Goal: Task Accomplishment & Management: Complete application form

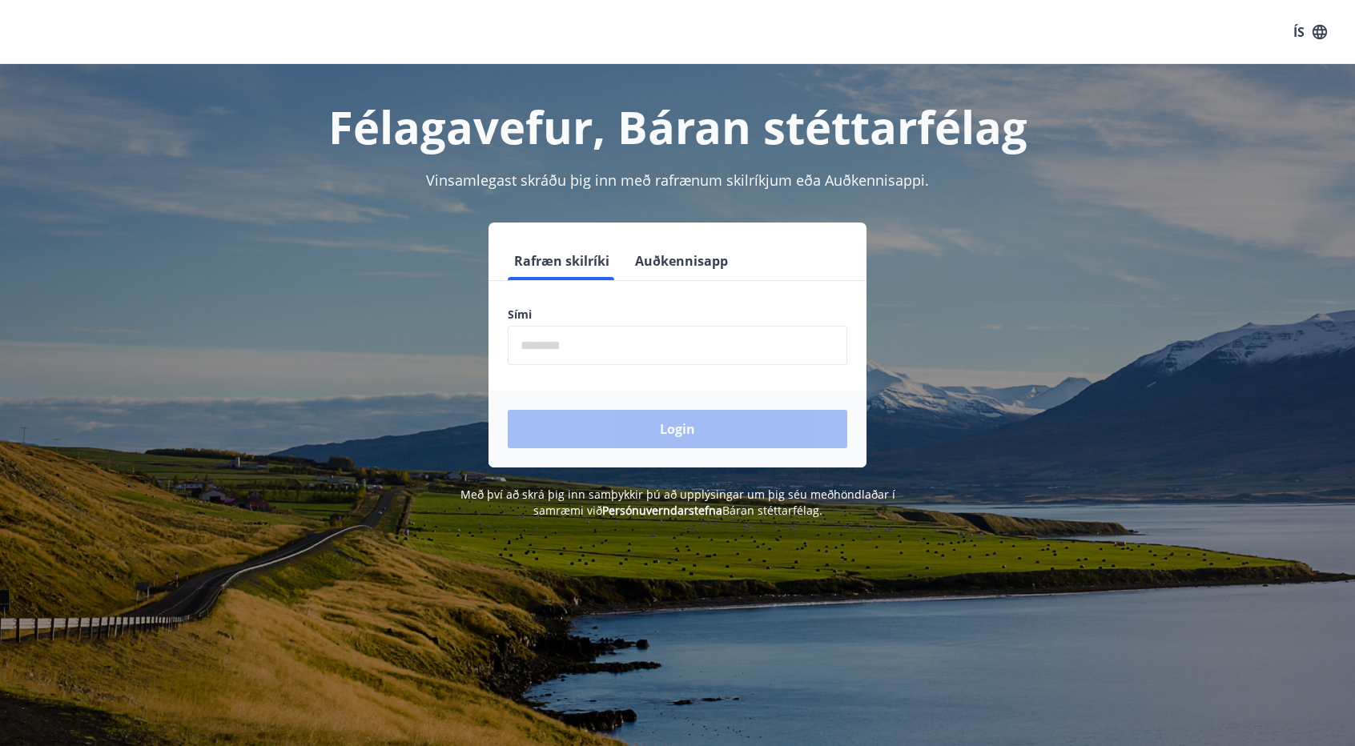
click at [726, 336] on input "phone" at bounding box center [678, 345] width 340 height 39
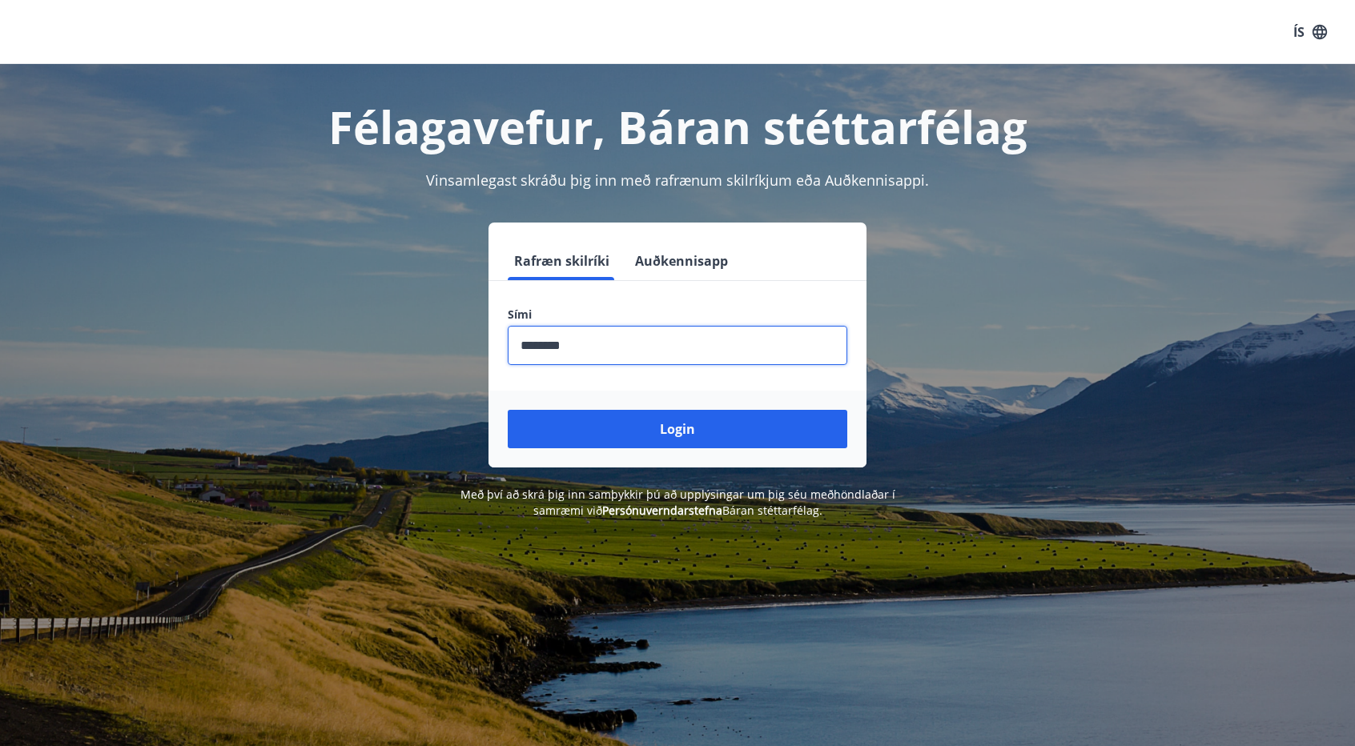
type input "********"
click at [508, 410] on button "Login" at bounding box center [678, 429] width 340 height 38
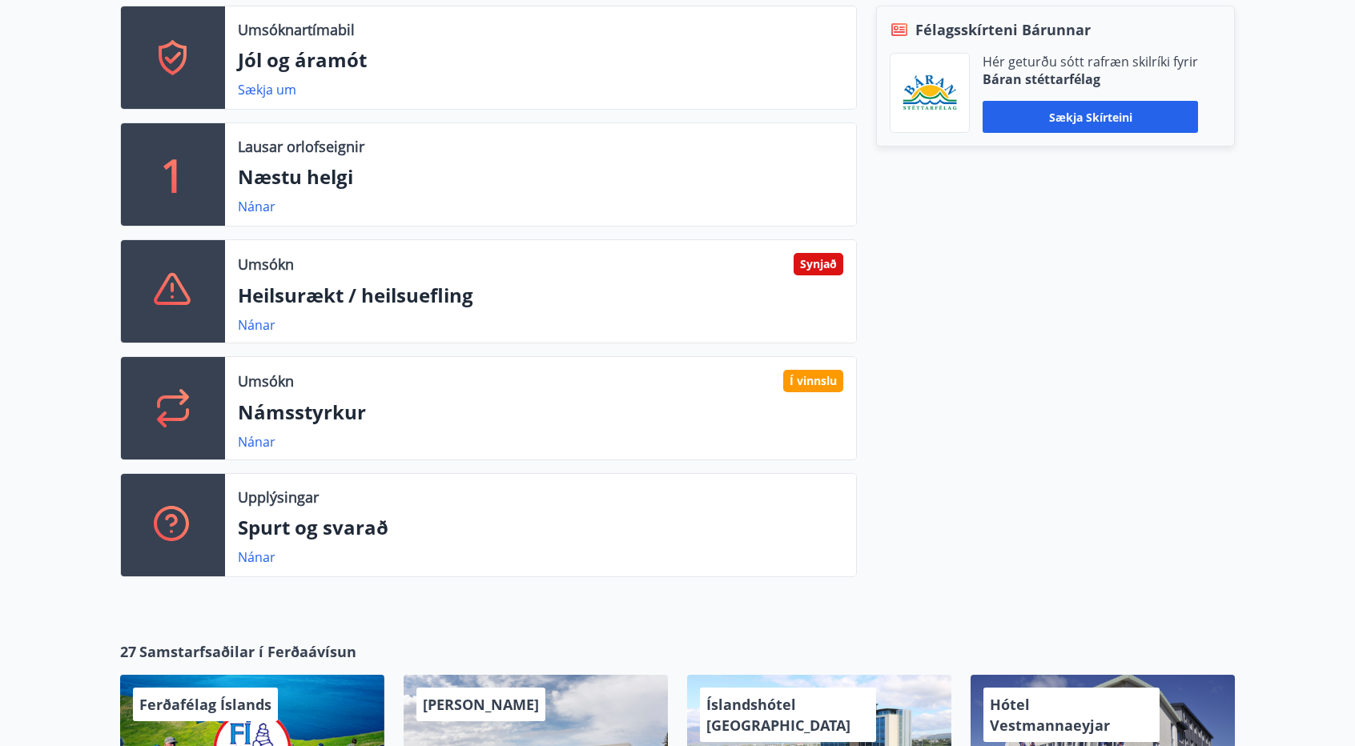
scroll to position [561, 0]
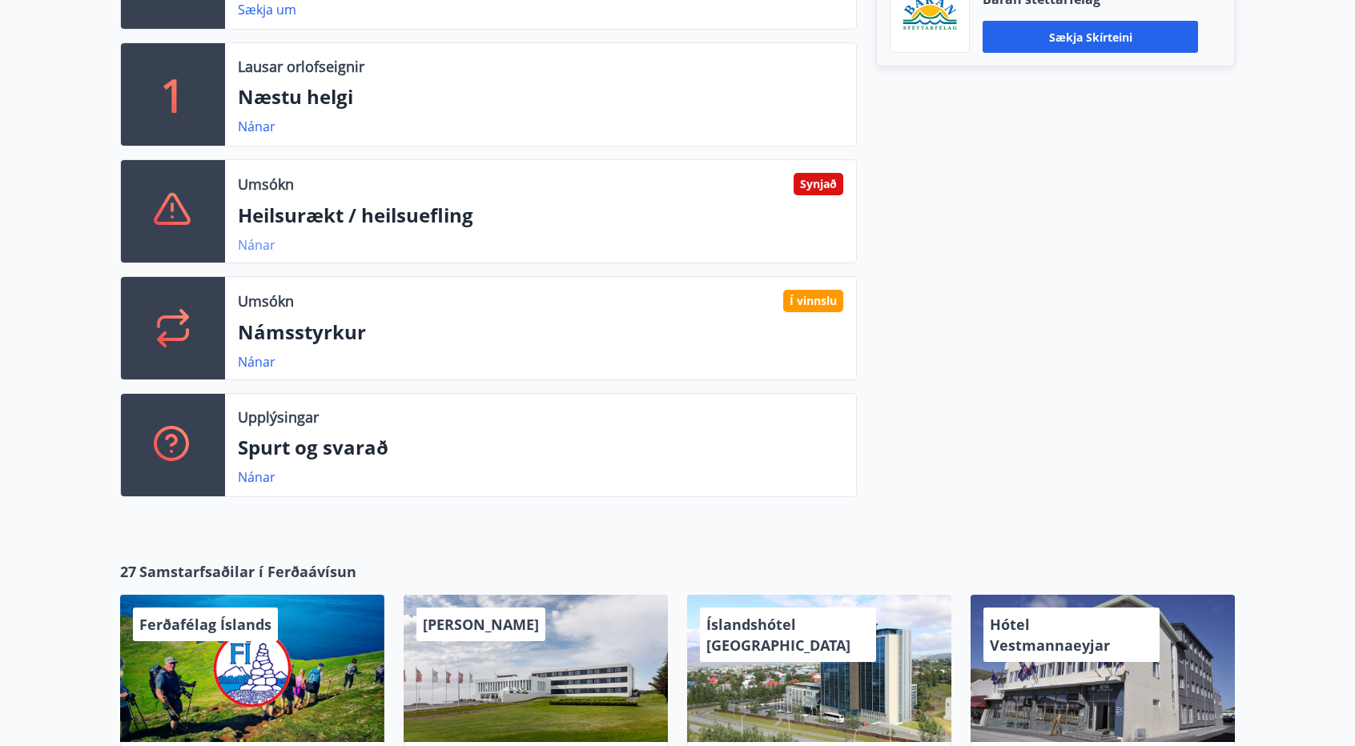
click at [247, 247] on link "Nánar" at bounding box center [257, 245] width 38 height 18
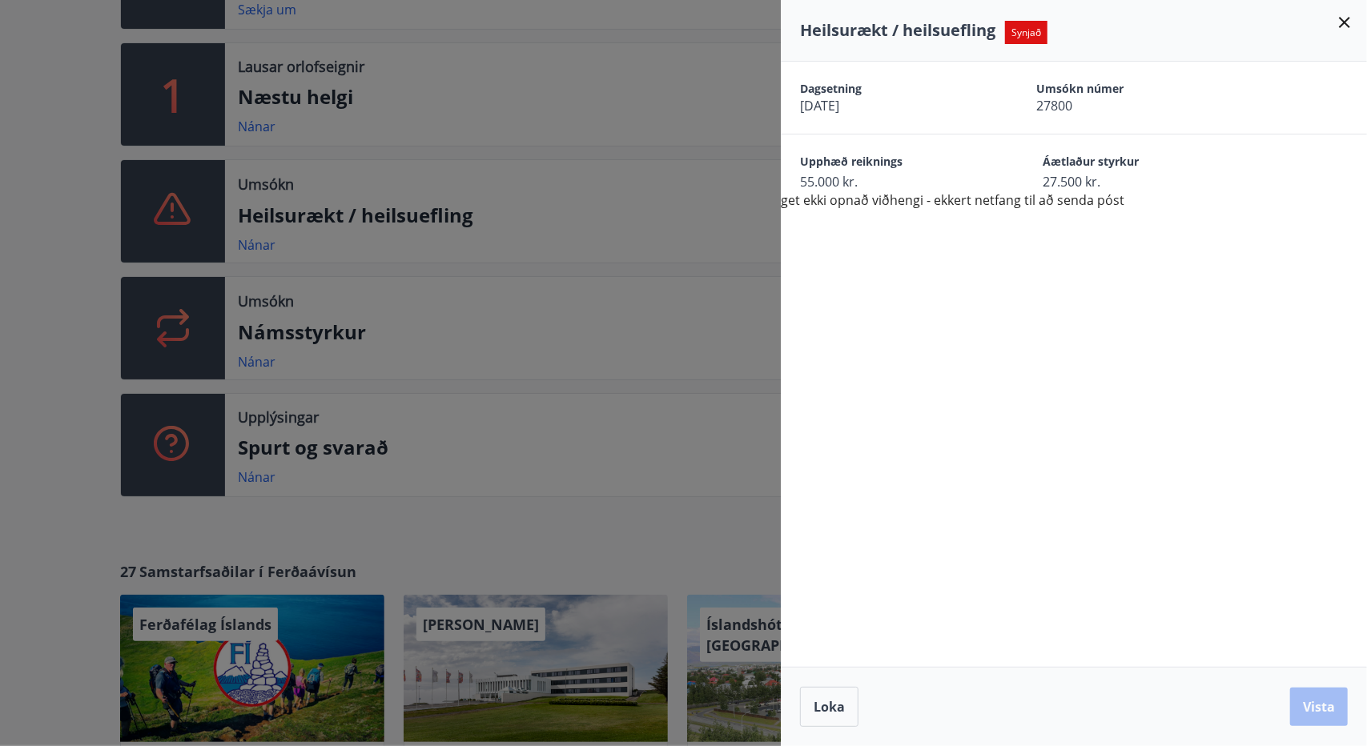
click at [1066, 715] on div "Loka Vista" at bounding box center [1074, 707] width 548 height 40
click at [833, 707] on span "Loka" at bounding box center [829, 707] width 31 height 18
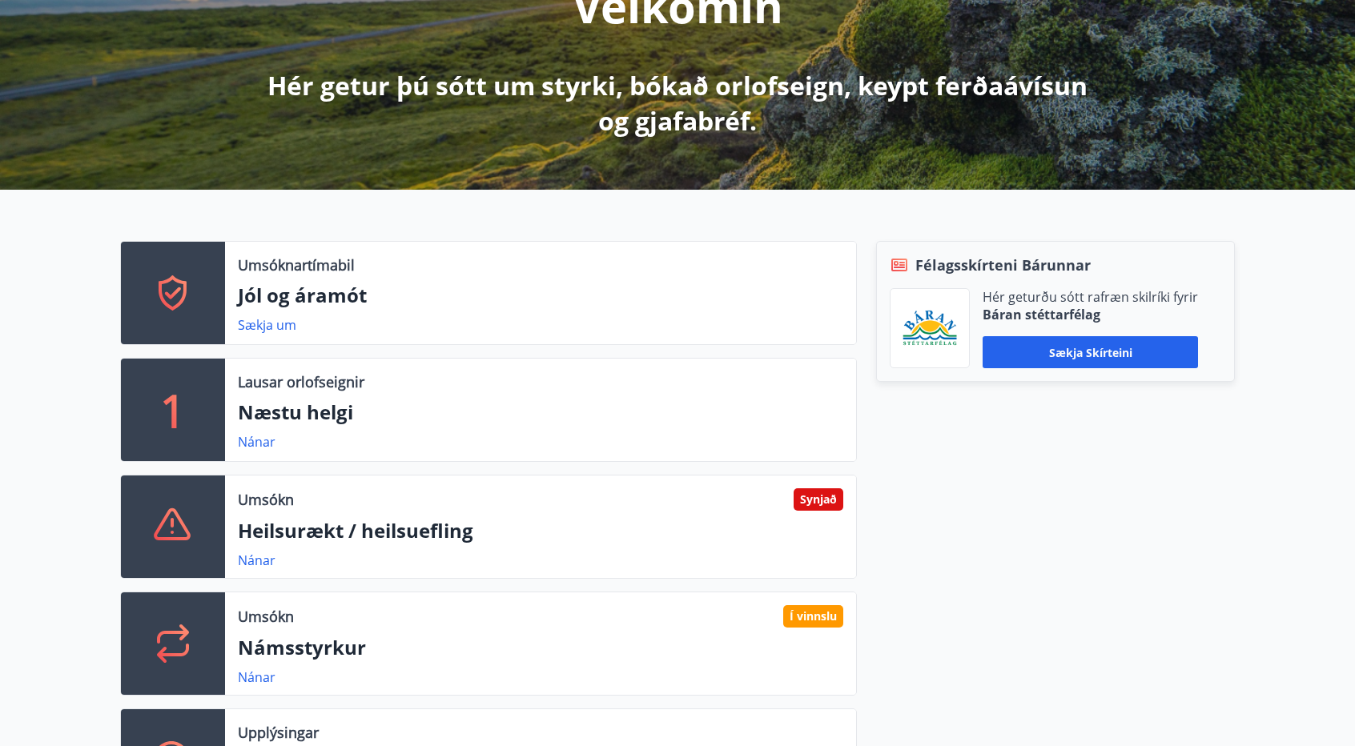
scroll to position [240, 0]
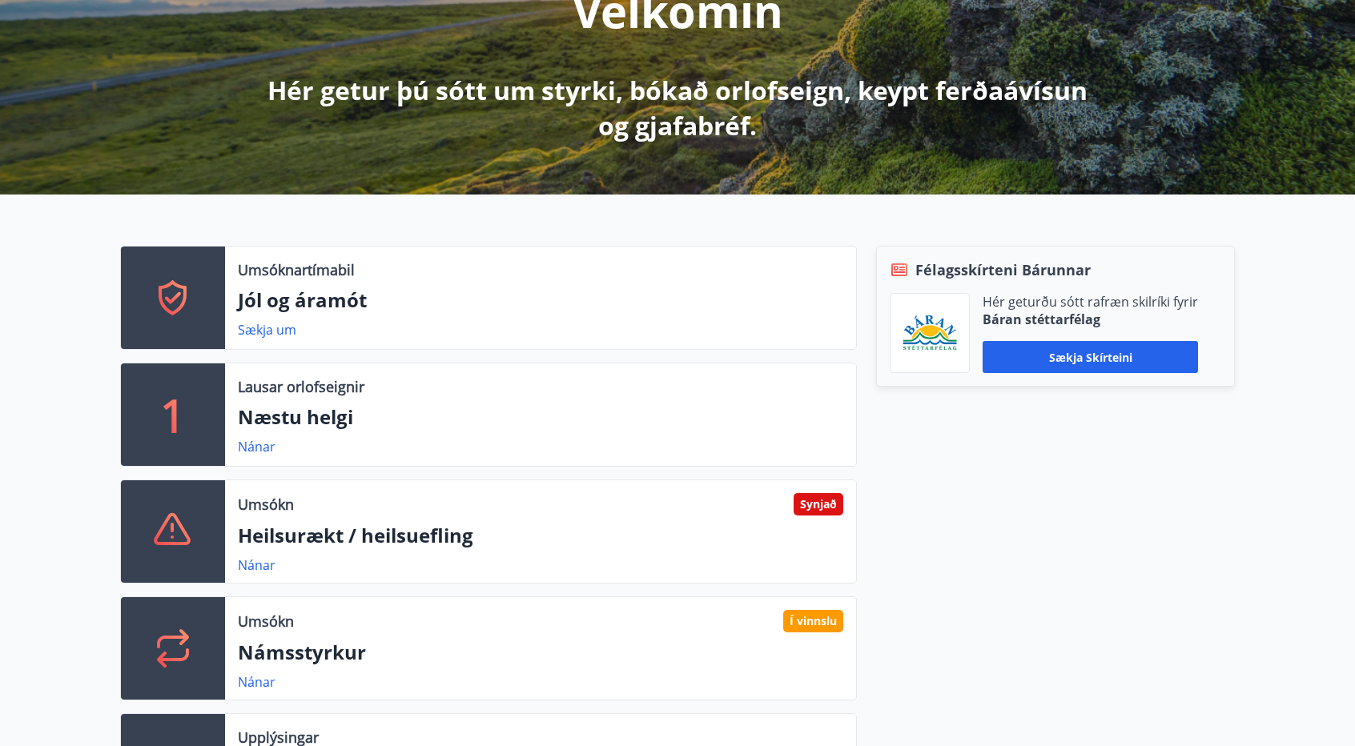
click at [823, 501] on div "Synjað" at bounding box center [819, 504] width 50 height 22
click at [173, 536] on icon at bounding box center [173, 532] width 38 height 38
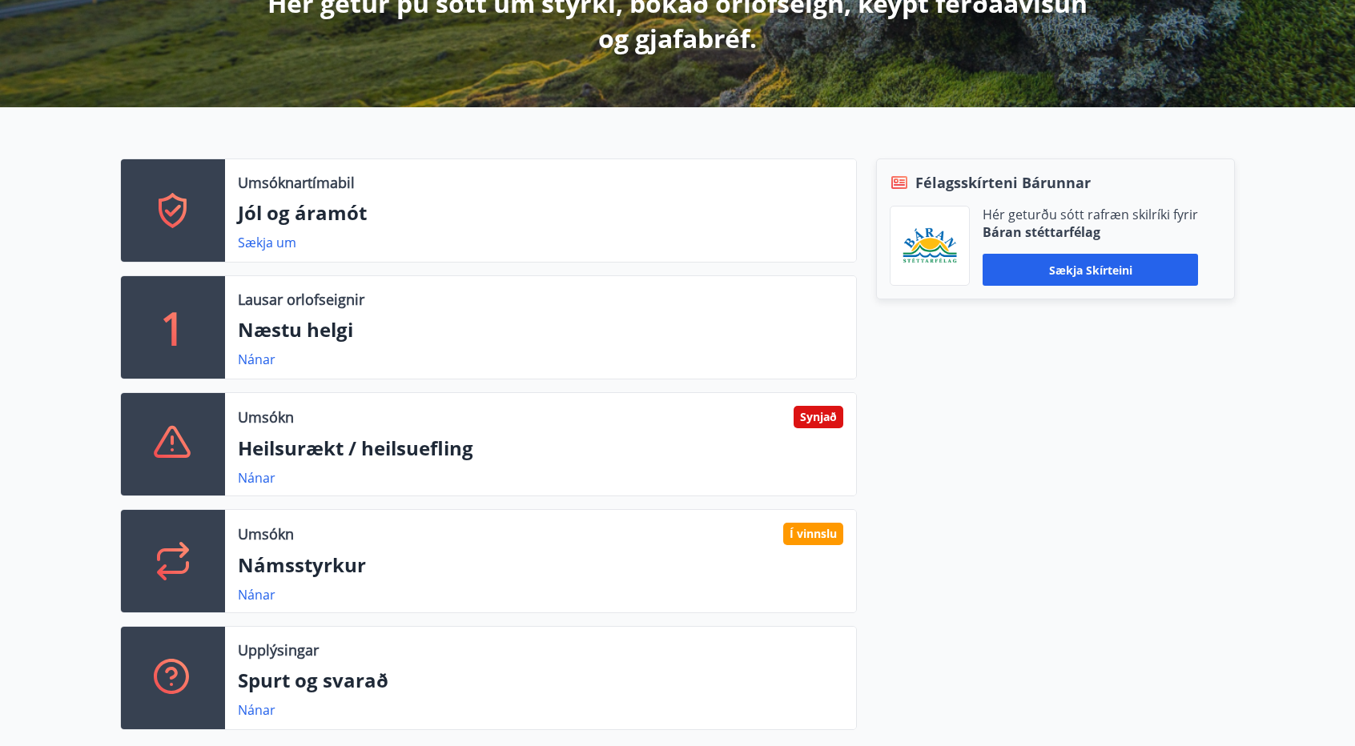
scroll to position [400, 0]
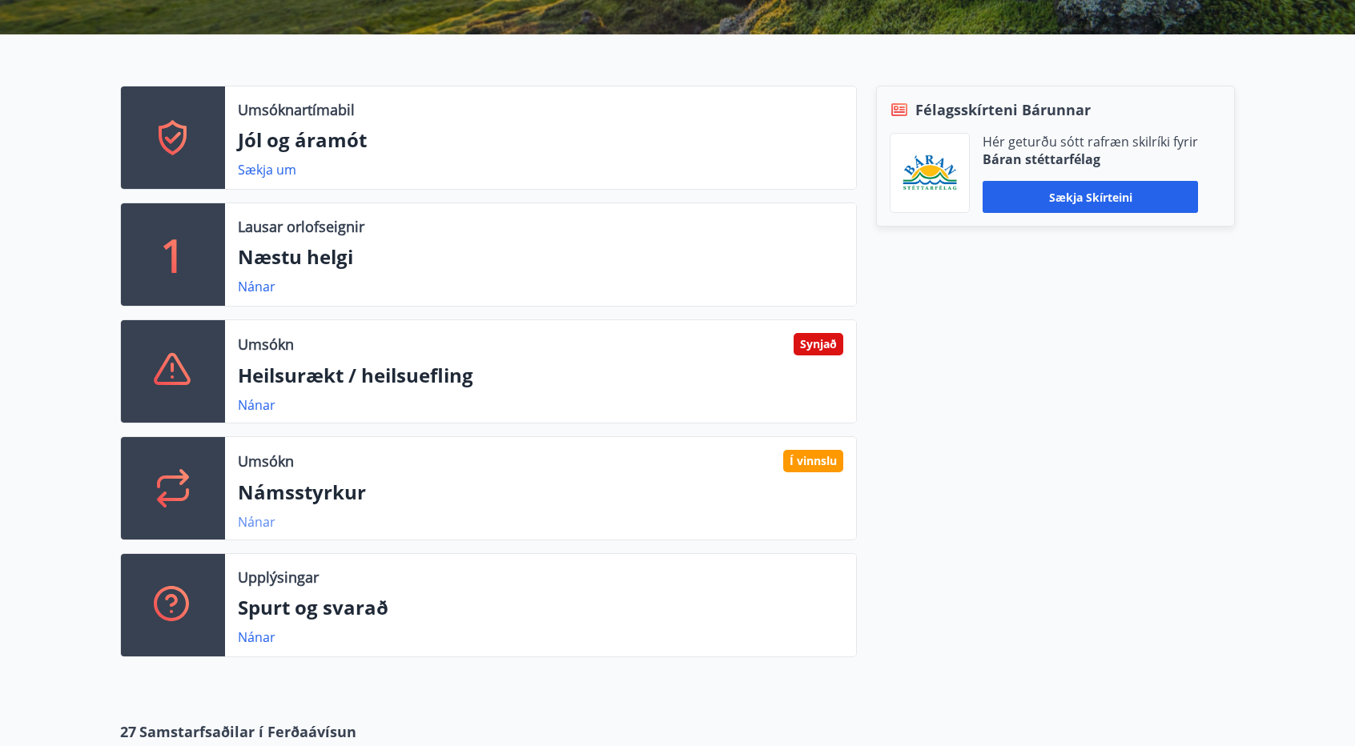
click at [256, 520] on link "Nánar" at bounding box center [257, 522] width 38 height 18
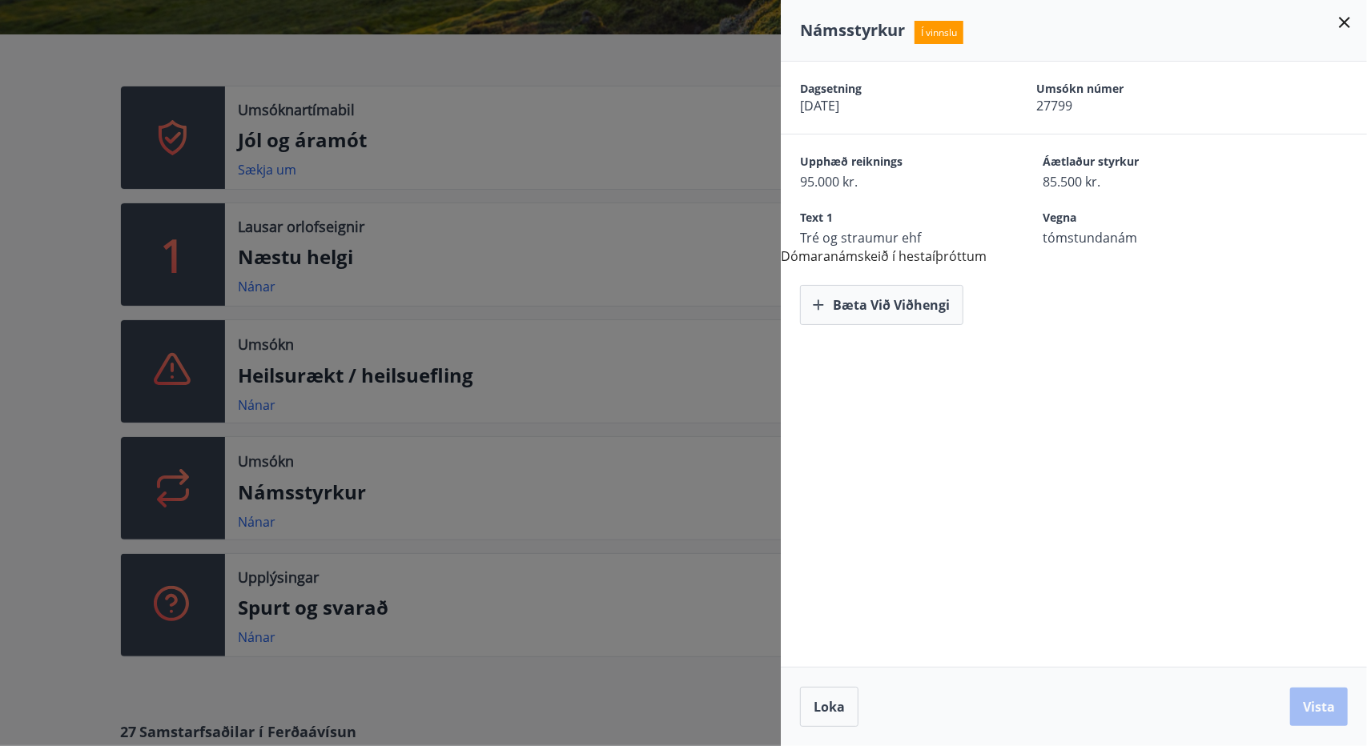
click at [678, 477] on div at bounding box center [683, 373] width 1367 height 746
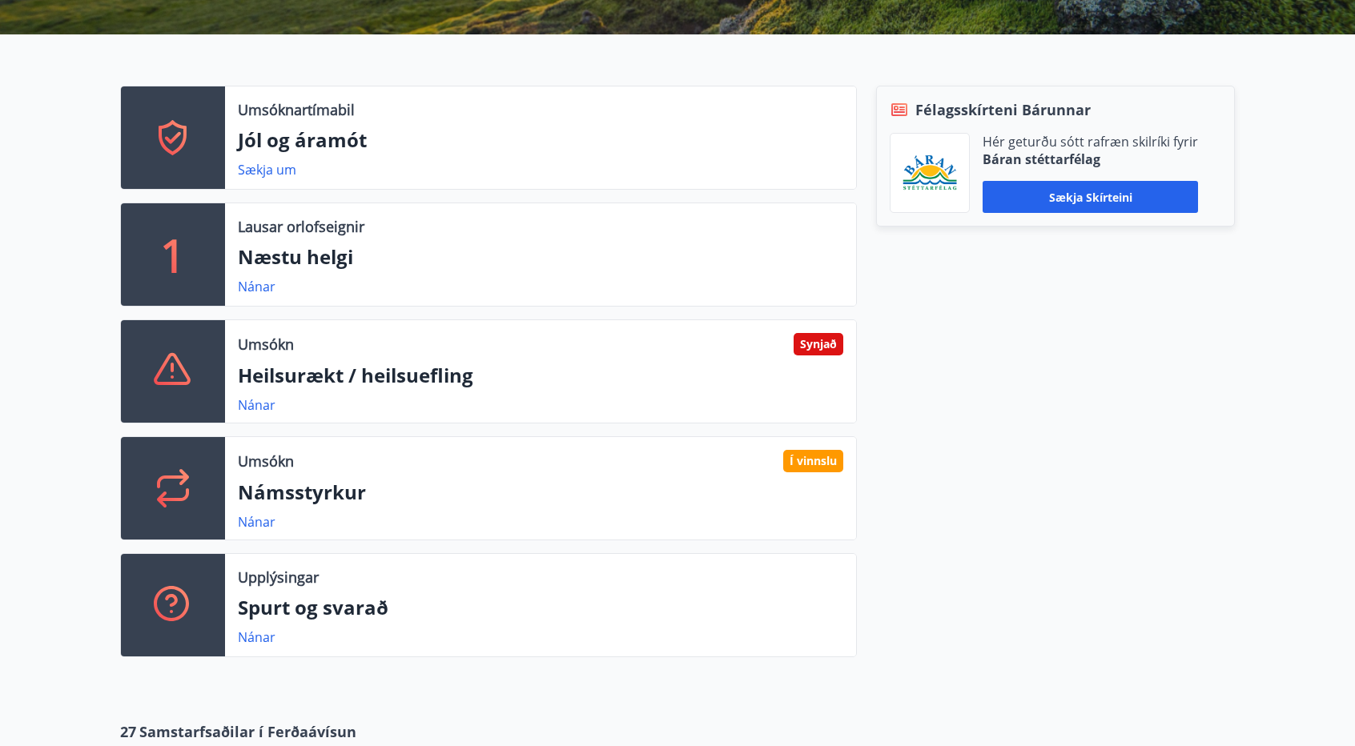
click at [743, 336] on div "Umsókn Synjað" at bounding box center [540, 344] width 605 height 22
click at [254, 407] on link "Nánar" at bounding box center [257, 405] width 38 height 18
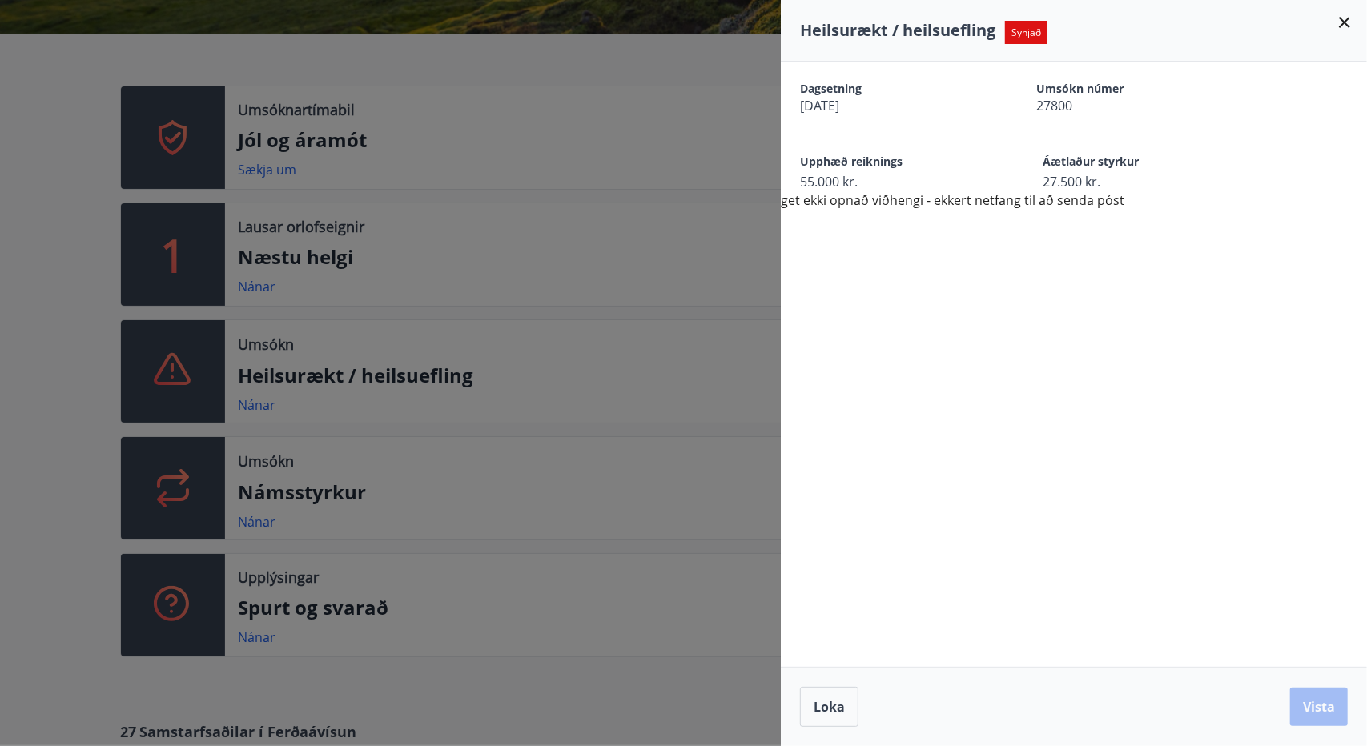
click at [1019, 47] on div "Heilsurækt / heilsuefling Synjað" at bounding box center [1074, 31] width 586 height 62
click at [1028, 38] on span "Synjað" at bounding box center [1026, 32] width 42 height 23
click at [1036, 34] on span "Synjað" at bounding box center [1026, 32] width 42 height 23
click at [662, 349] on div at bounding box center [683, 373] width 1367 height 746
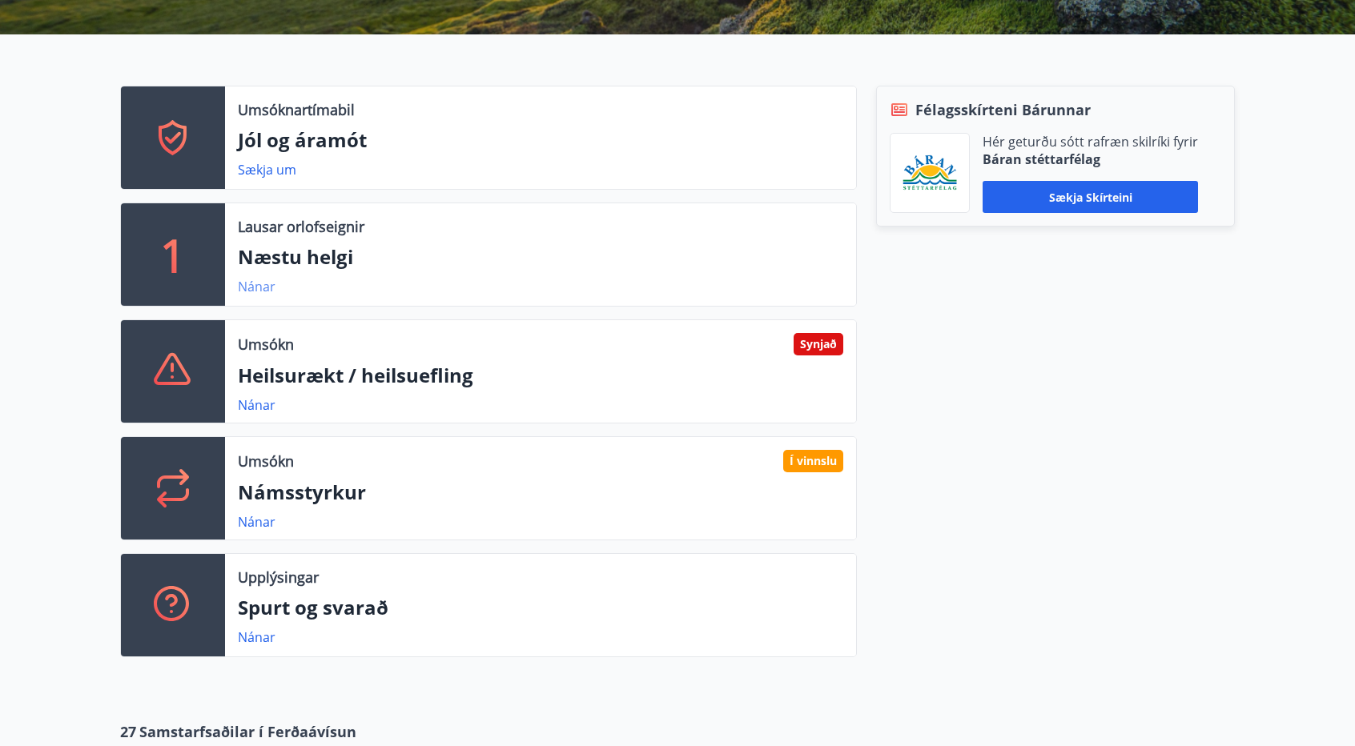
click at [256, 288] on link "Nánar" at bounding box center [257, 287] width 38 height 18
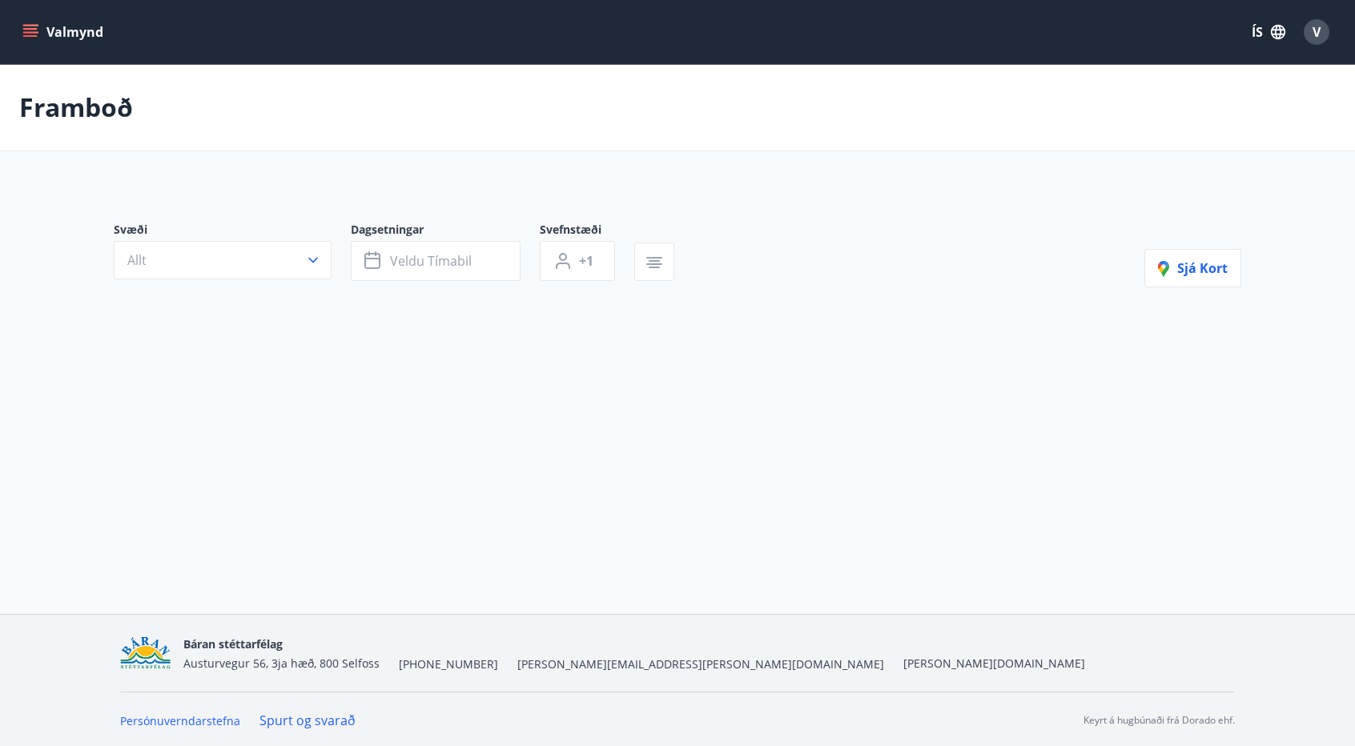
type input "*"
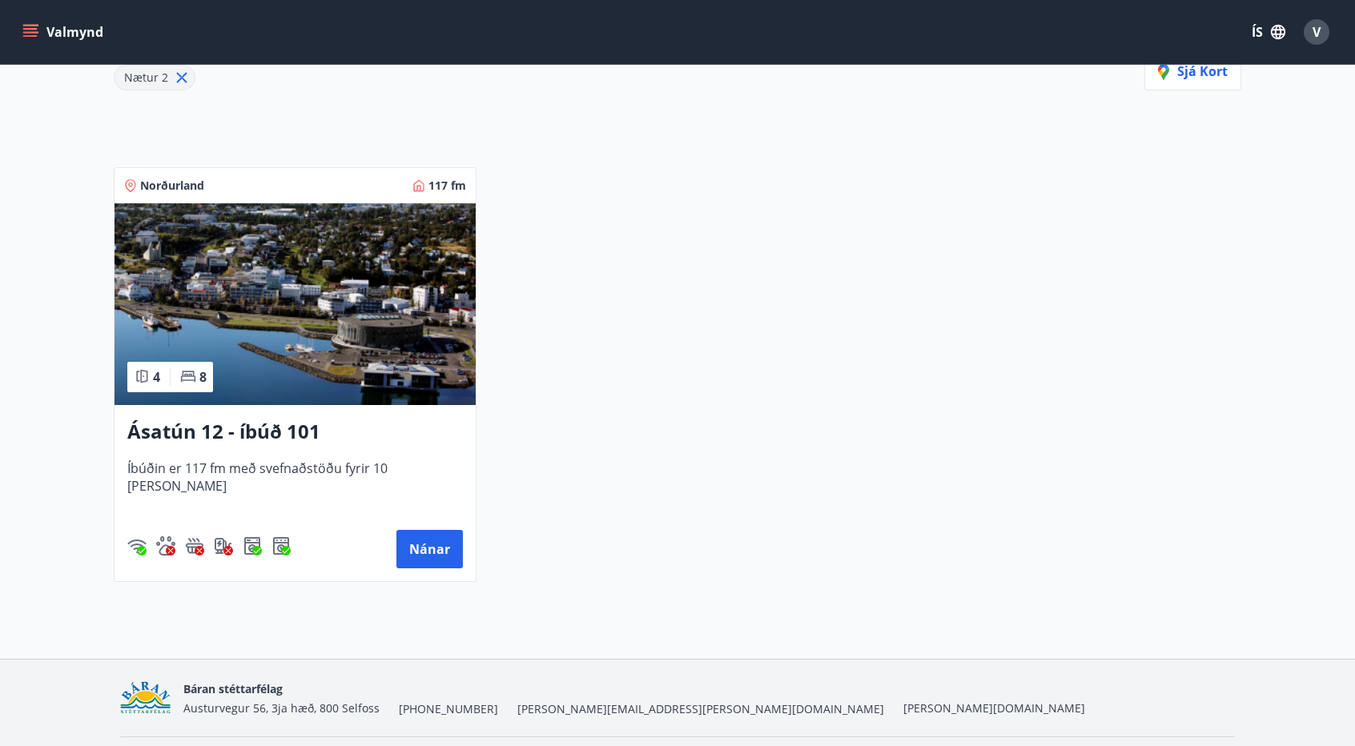
scroll to position [204, 0]
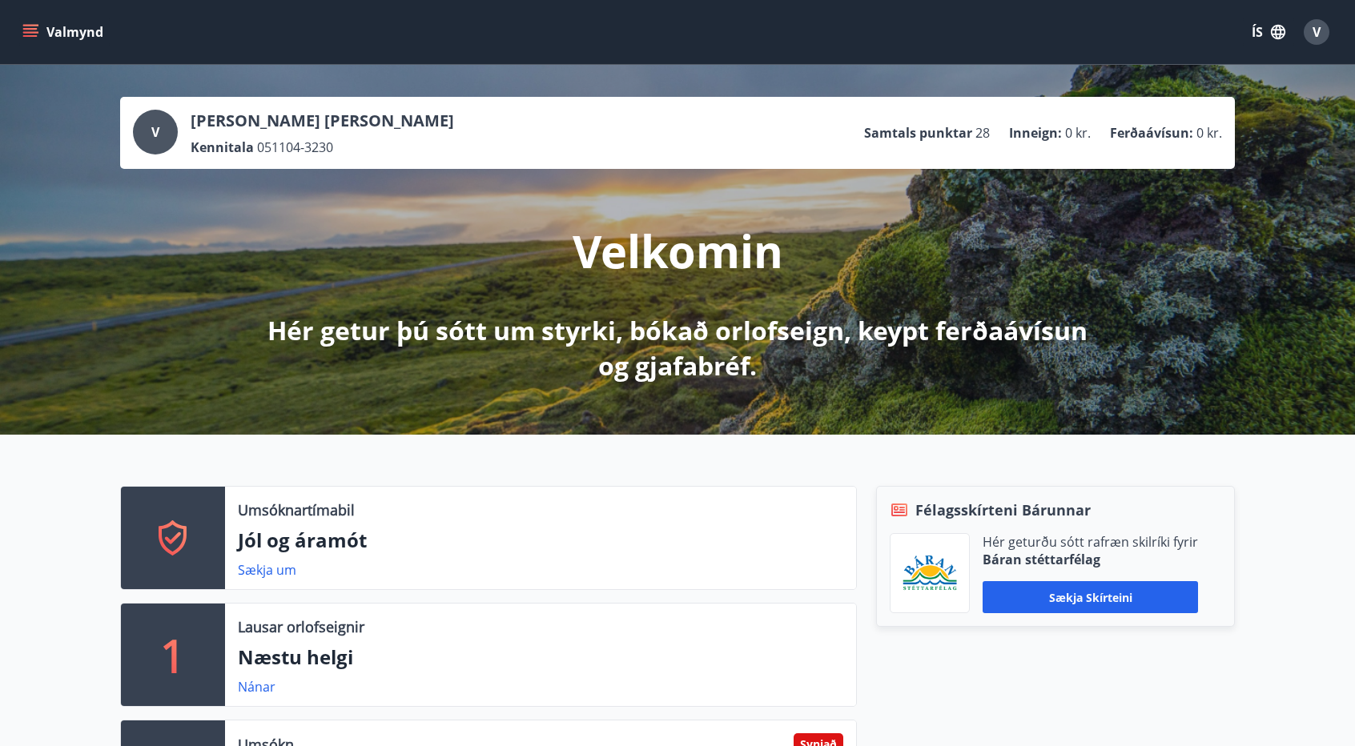
click at [34, 25] on icon "menu" at bounding box center [32, 26] width 18 height 2
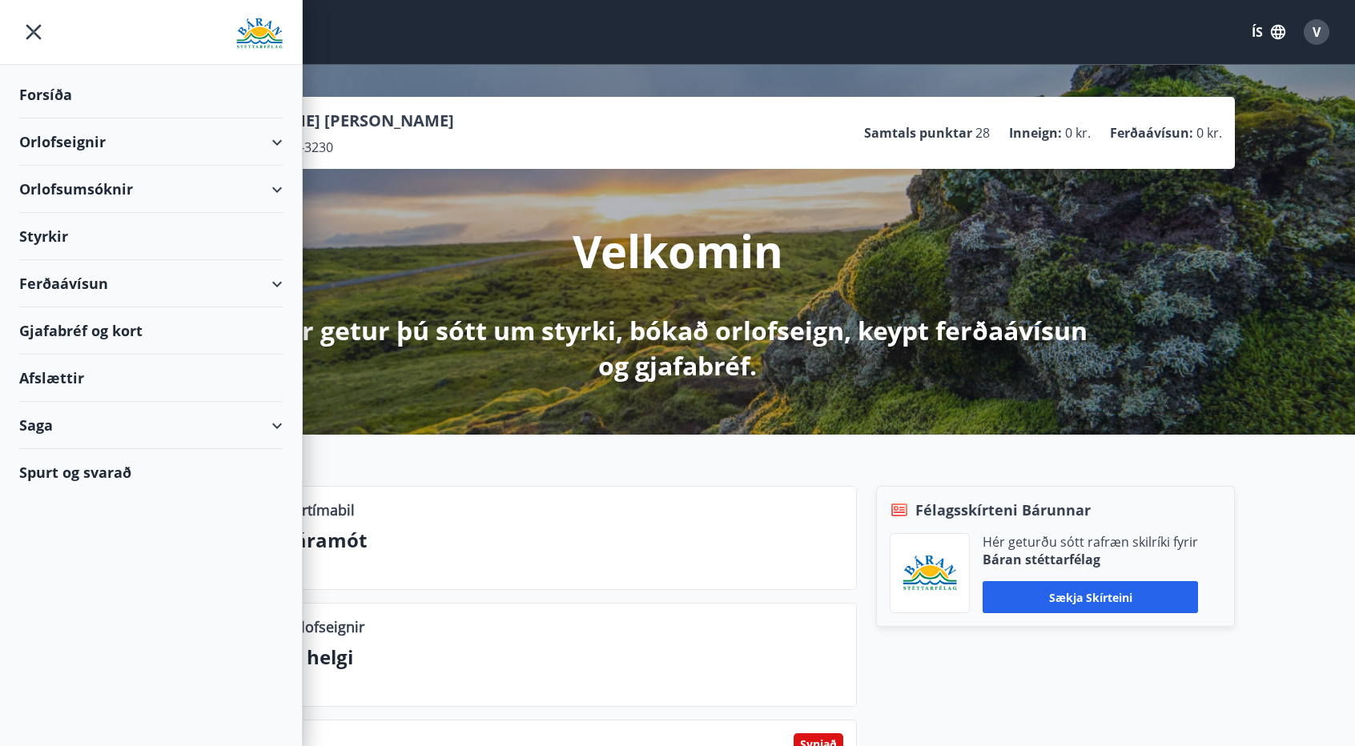
click at [386, 245] on div "Velkomin Hér getur þú sótt um styrki, bókað orlofseign, keypt ferðaávísun og gj…" at bounding box center [677, 276] width 897 height 215
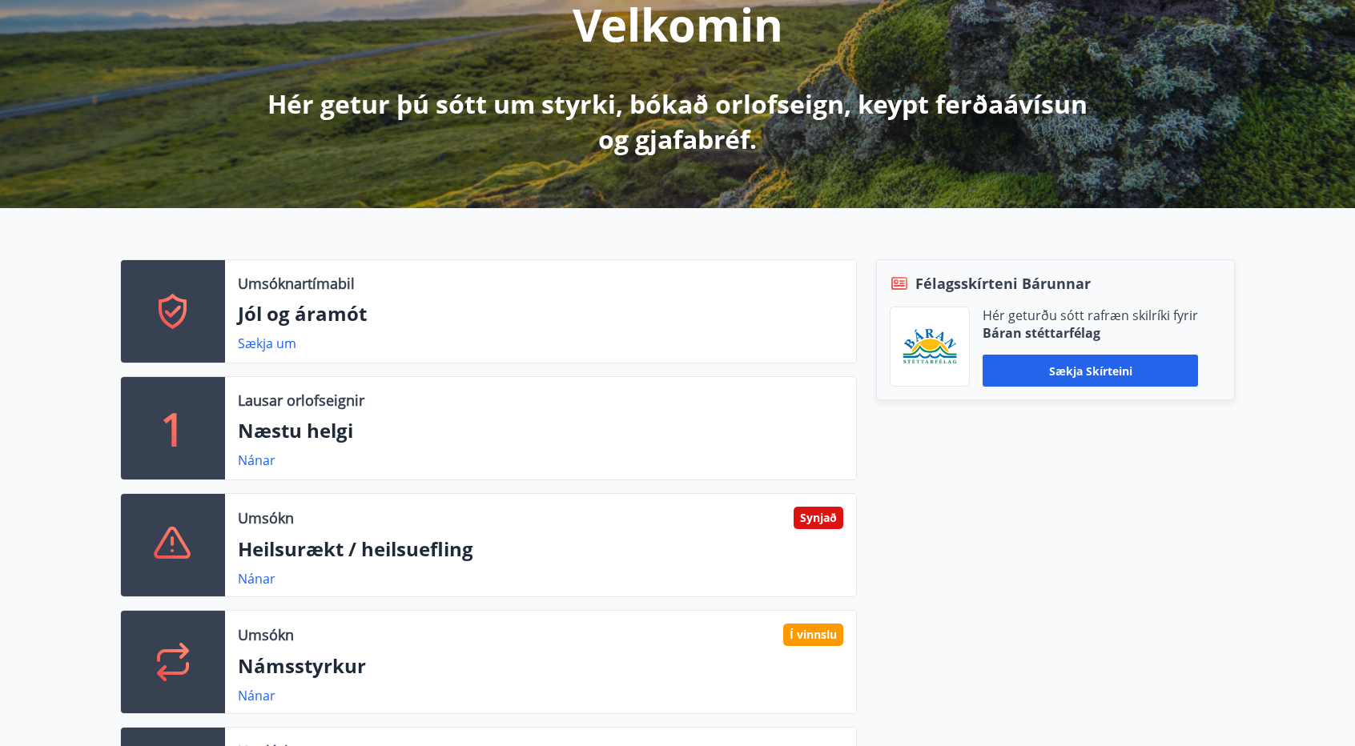
scroll to position [336, 0]
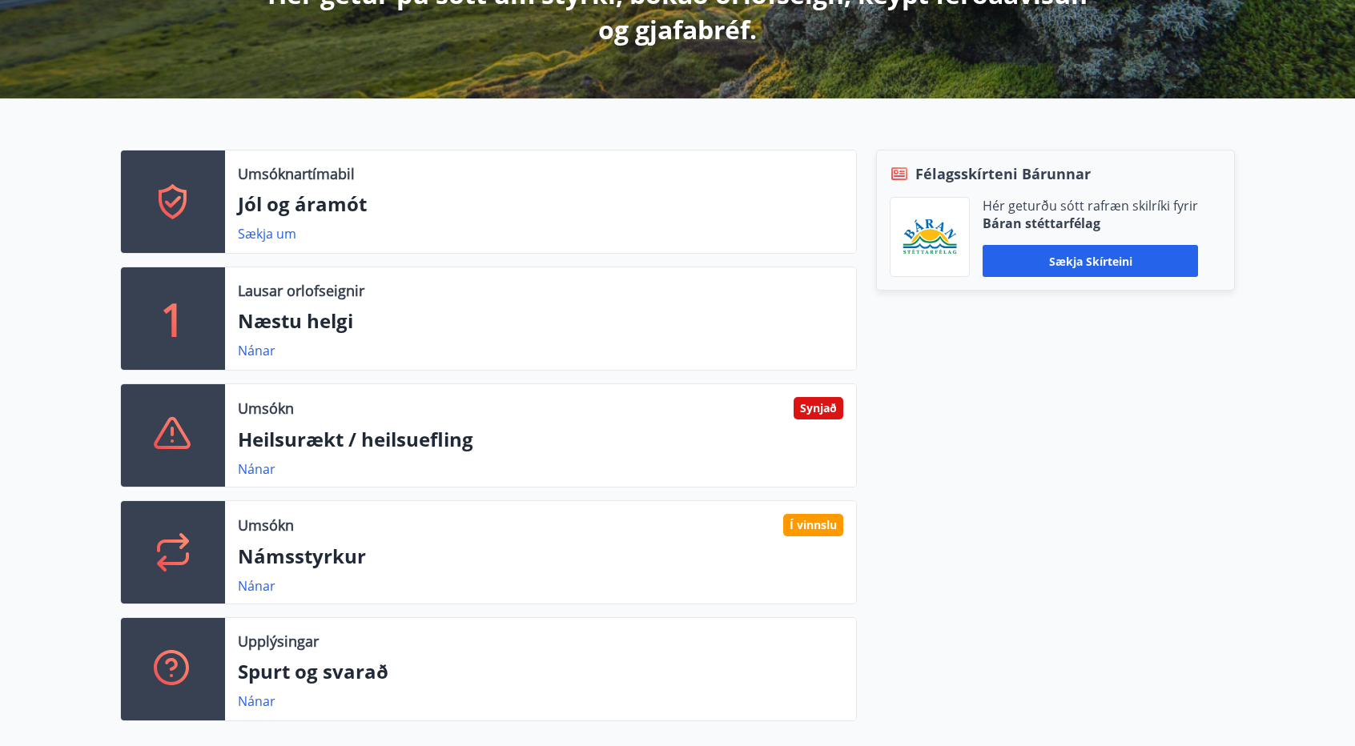
click at [653, 462] on div "Nánar" at bounding box center [540, 469] width 605 height 19
click at [391, 438] on p "Heilsurækt / heilsuefling" at bounding box center [540, 439] width 605 height 27
click at [175, 419] on icon at bounding box center [172, 433] width 37 height 32
click at [173, 428] on icon at bounding box center [172, 432] width 3 height 10
drag, startPoint x: 301, startPoint y: 439, endPoint x: 277, endPoint y: 417, distance: 32.3
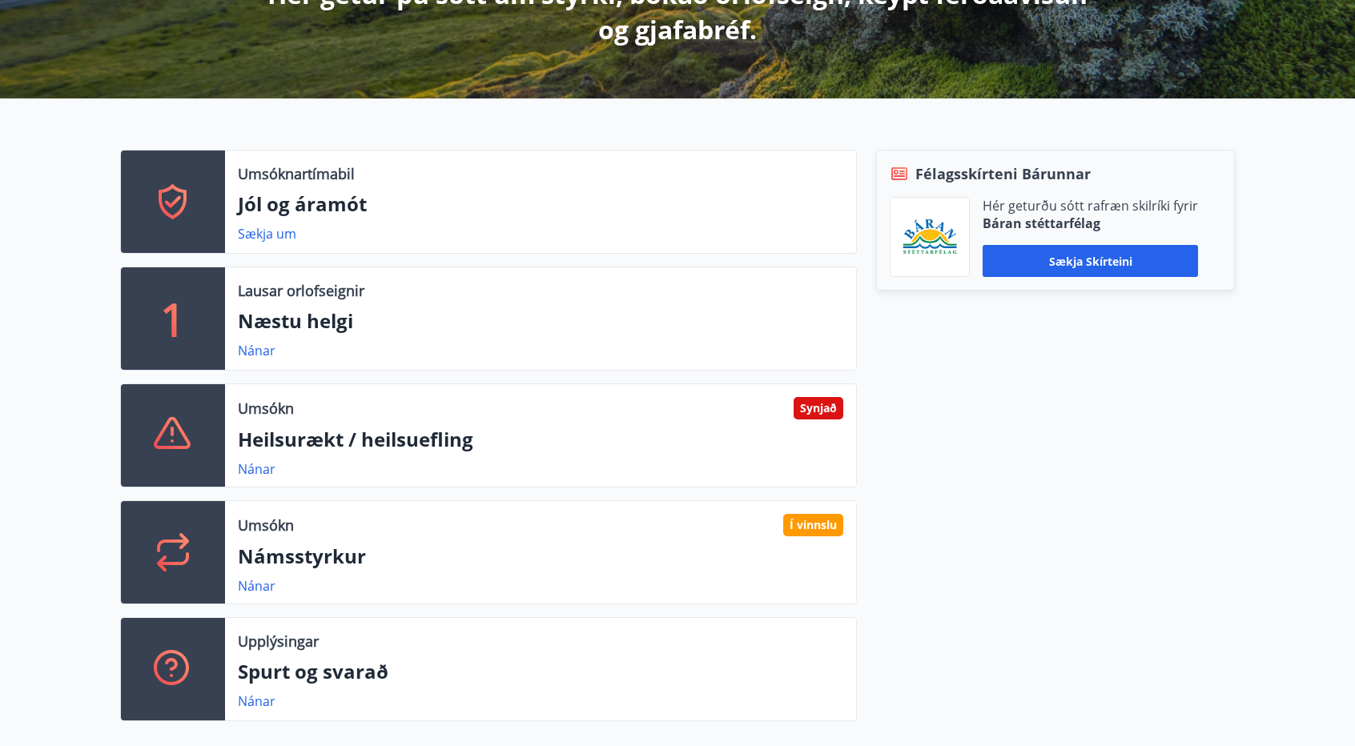
click at [295, 435] on p "Heilsurækt / heilsuefling" at bounding box center [540, 439] width 605 height 27
click at [256, 464] on link "Nánar" at bounding box center [257, 470] width 38 height 18
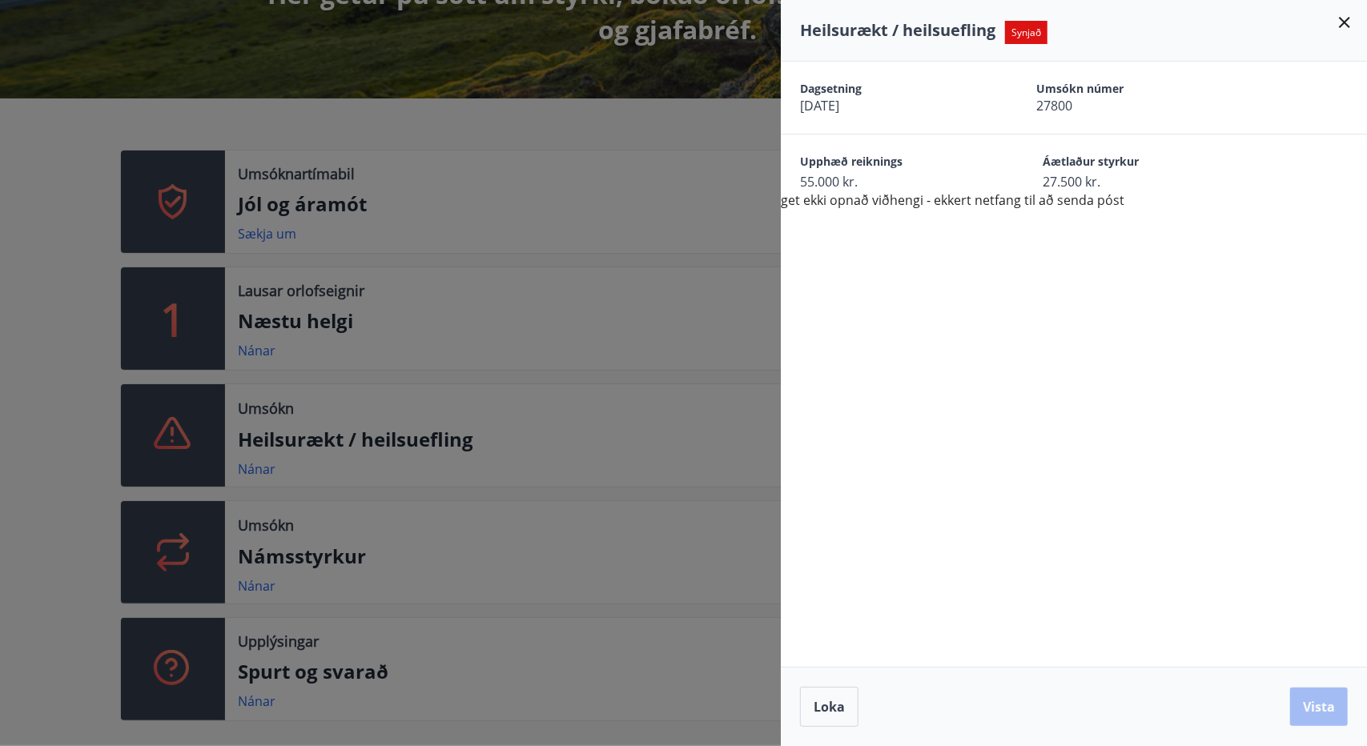
drag, startPoint x: 92, startPoint y: 148, endPoint x: 112, endPoint y: 172, distance: 31.3
click at [95, 152] on div at bounding box center [683, 373] width 1367 height 746
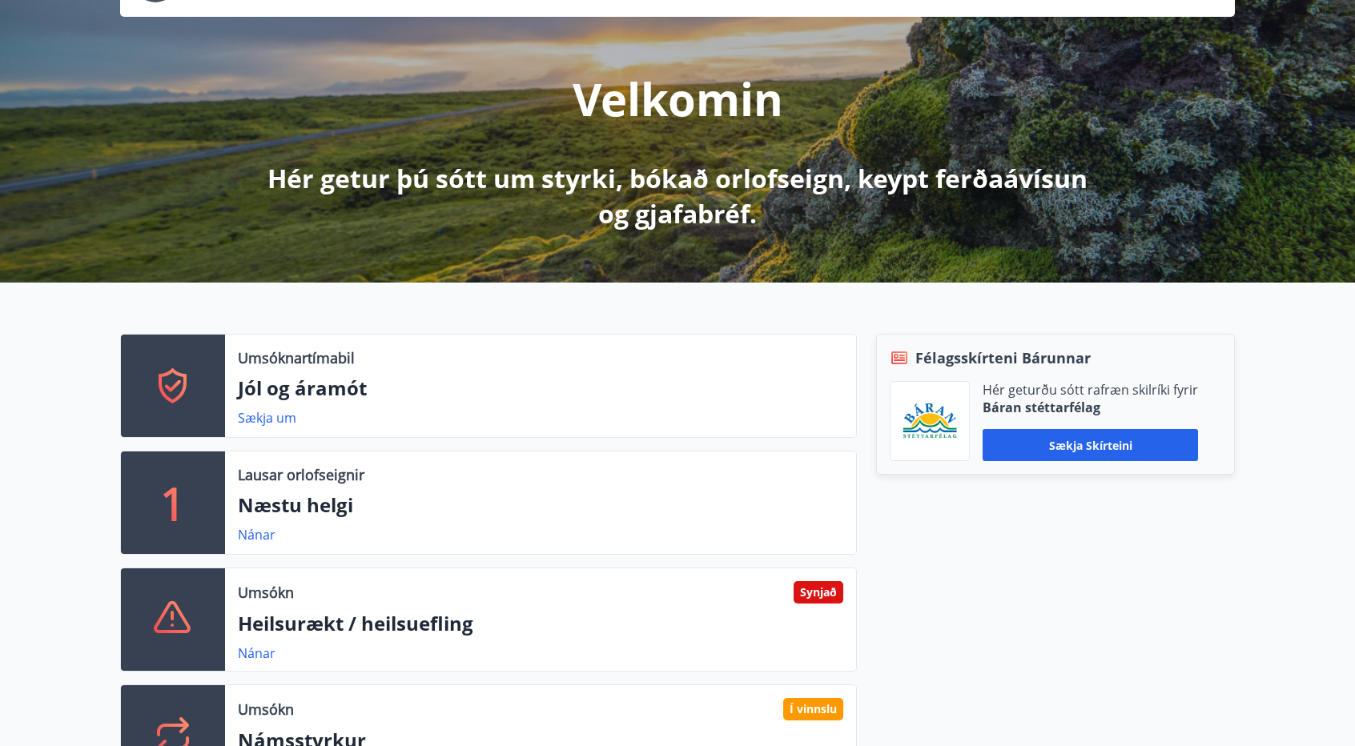
scroll to position [0, 0]
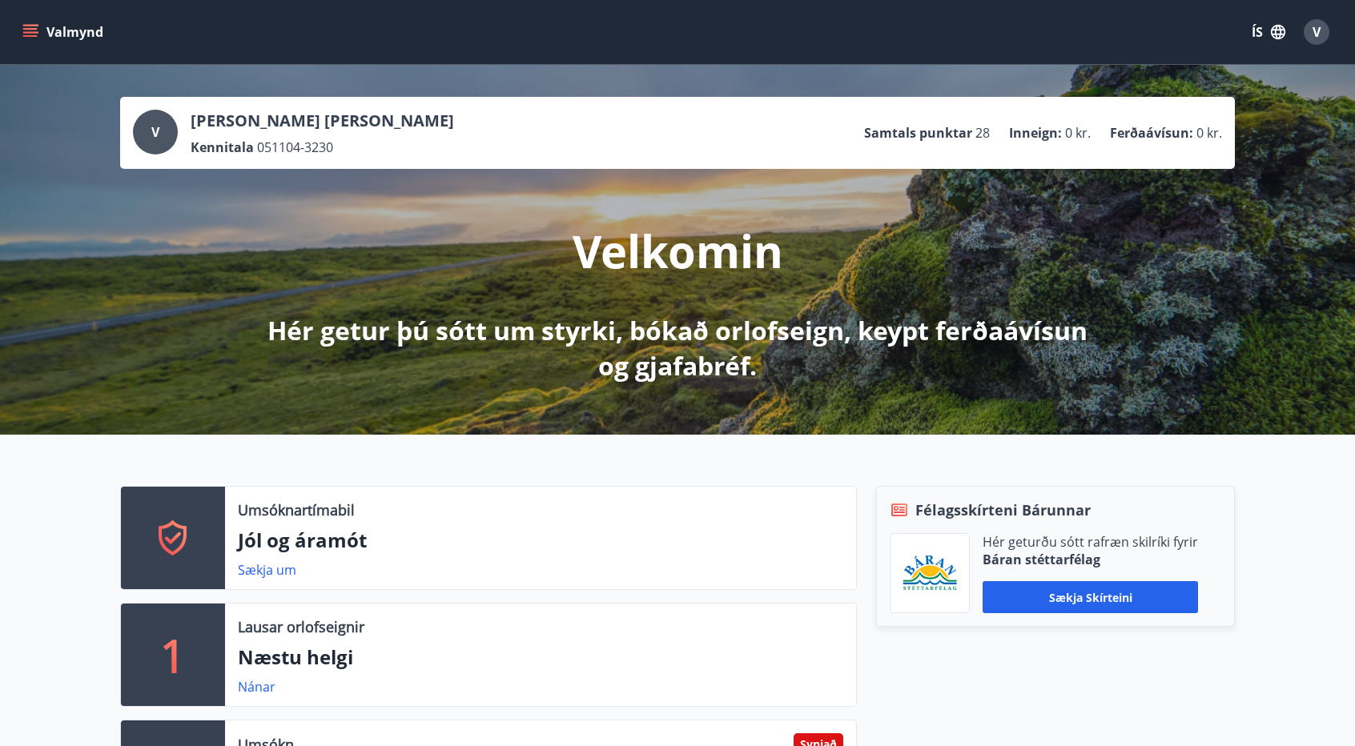
click at [46, 30] on button "Valmynd" at bounding box center [64, 32] width 91 height 29
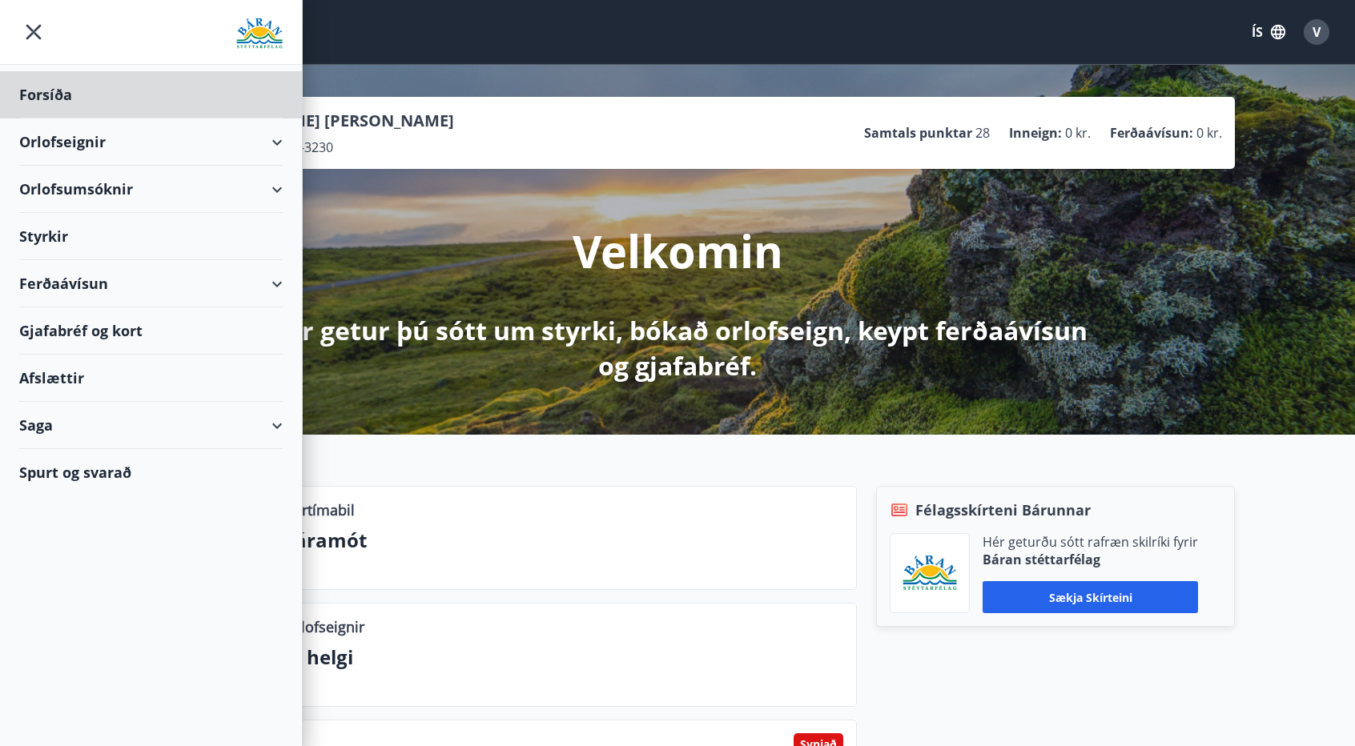
click at [127, 235] on div "Styrkir" at bounding box center [150, 236] width 263 height 47
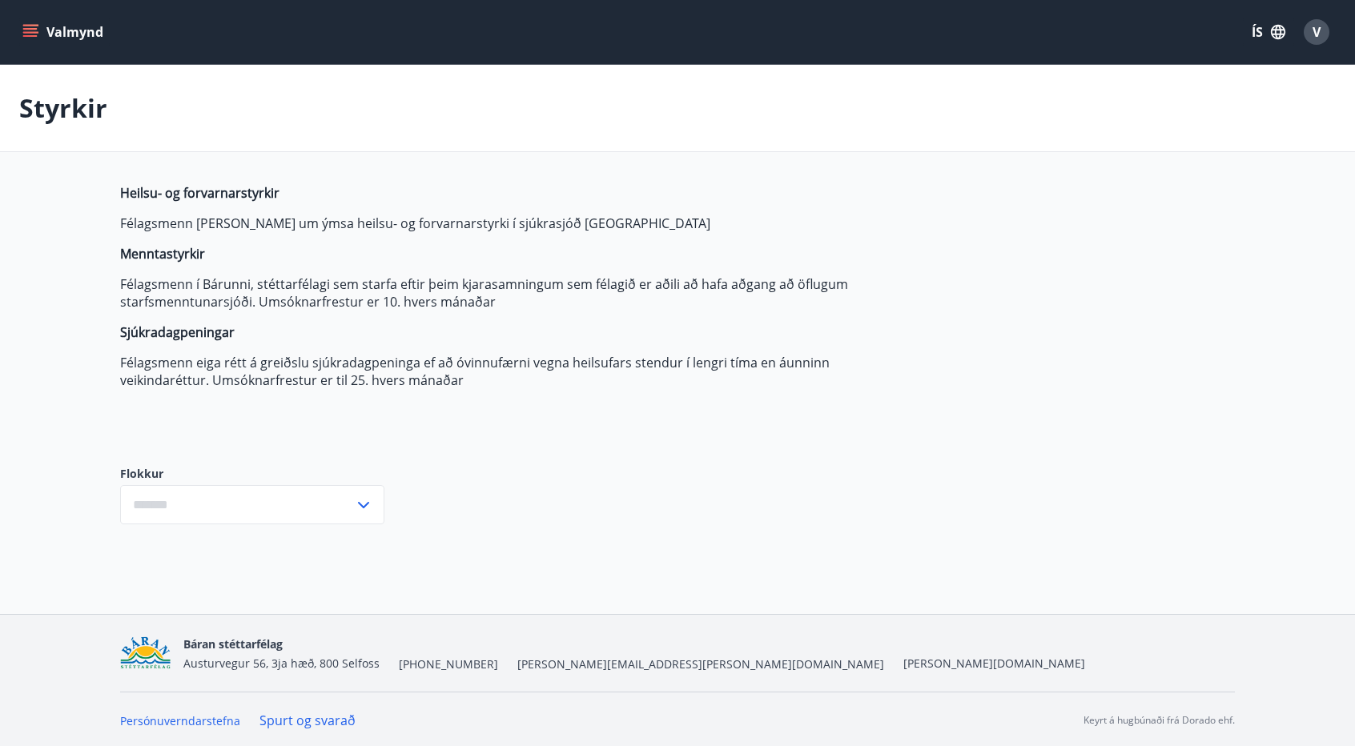
type input "***"
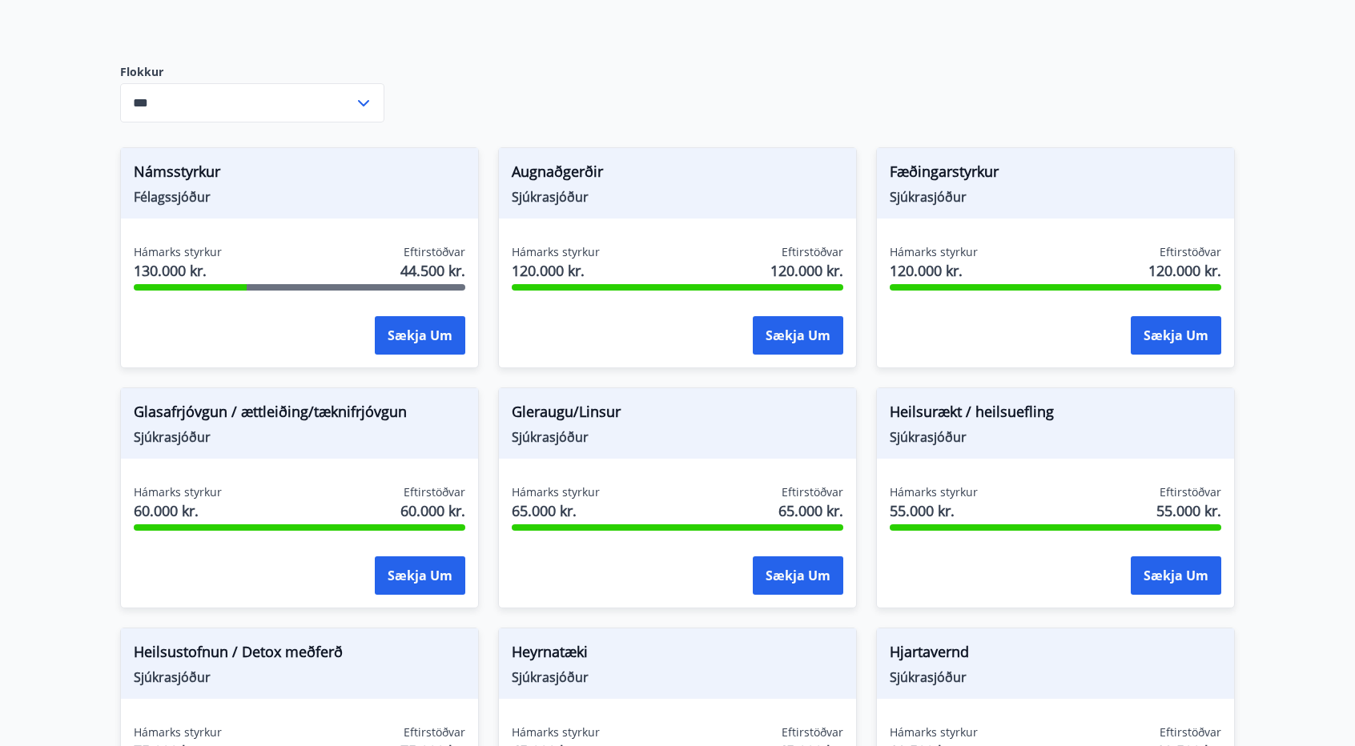
scroll to position [481, 0]
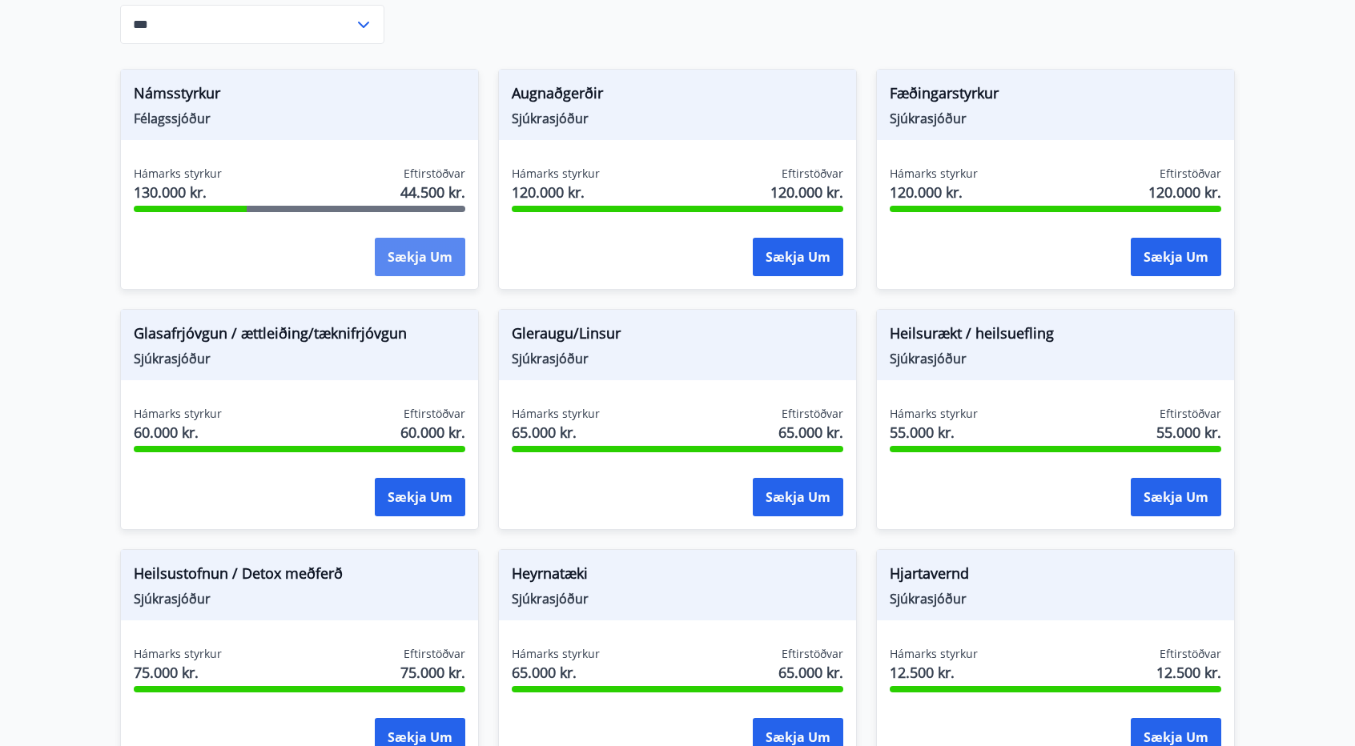
click at [416, 249] on button "Sækja um" at bounding box center [420, 257] width 91 height 38
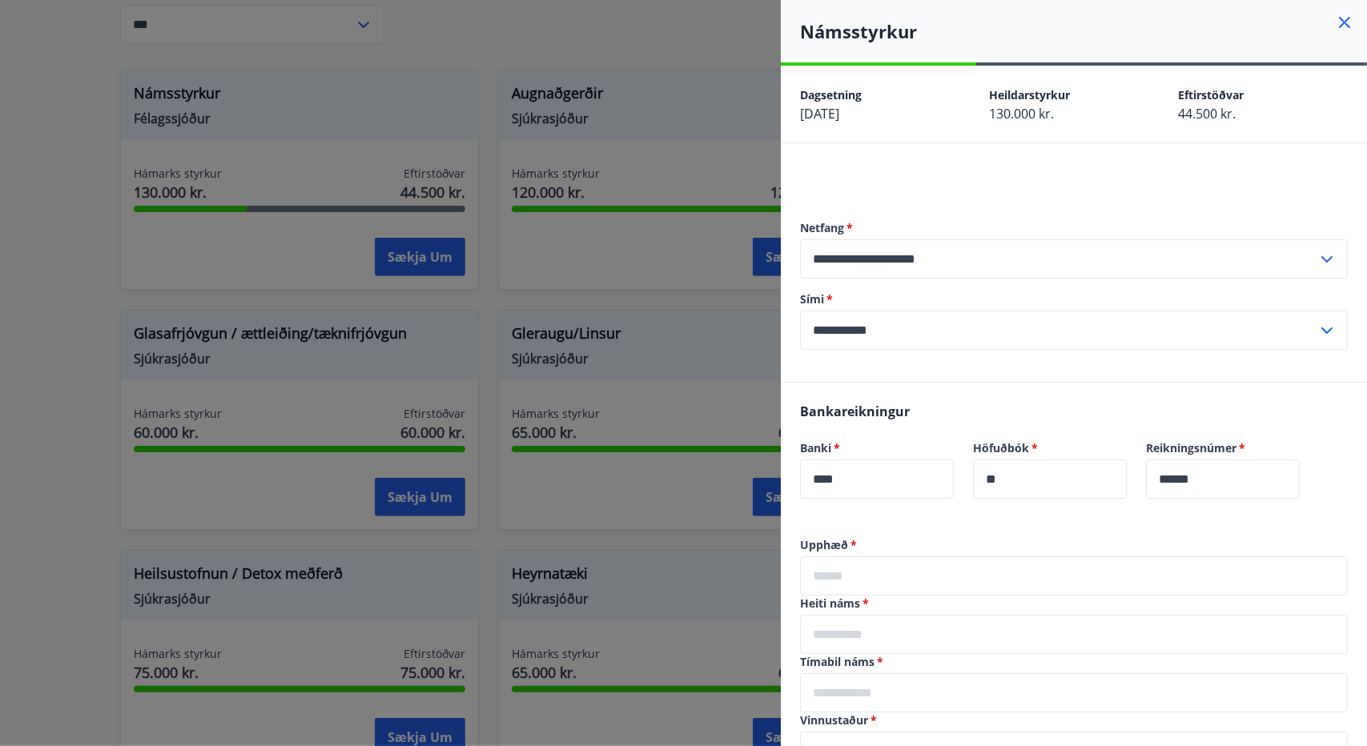
drag, startPoint x: 12, startPoint y: 230, endPoint x: 18, endPoint y: 215, distance: 16.5
click at [11, 229] on div at bounding box center [683, 373] width 1367 height 746
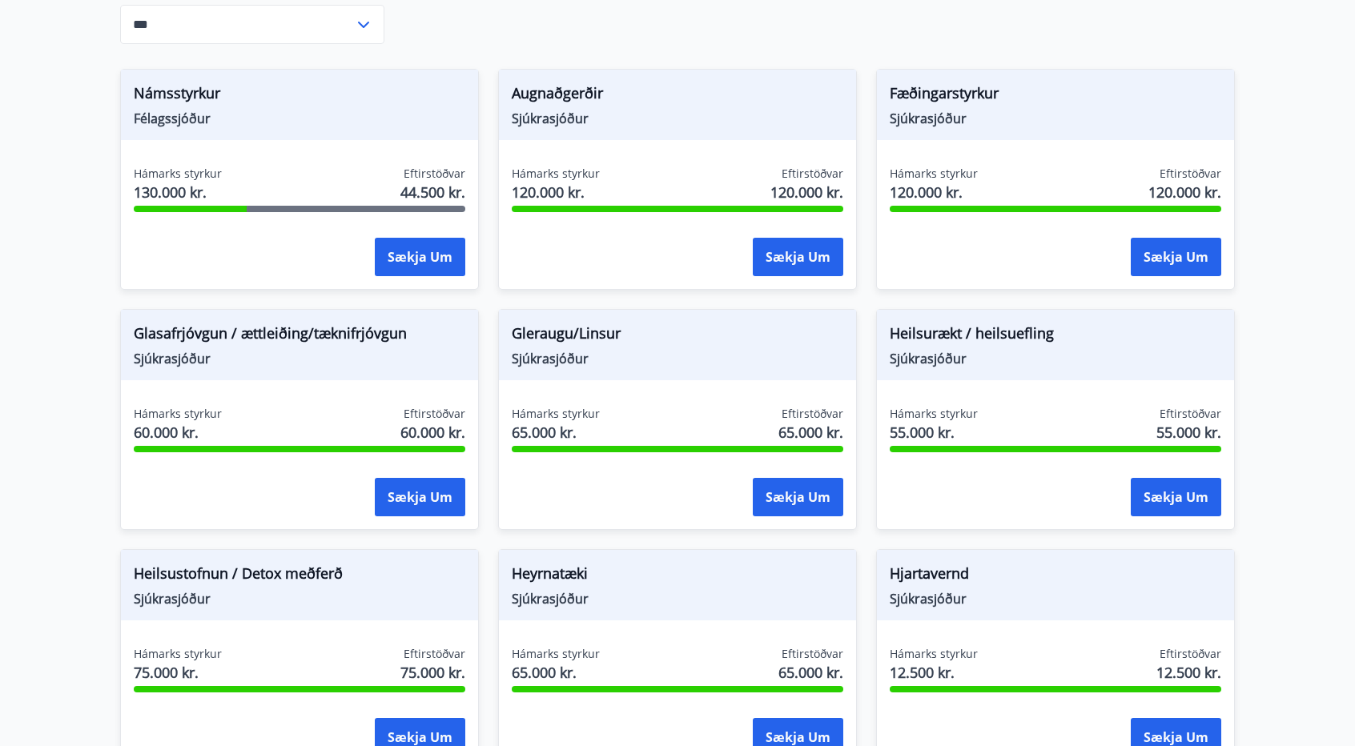
click at [199, 131] on div "Námsstyrkur Félagssjóður" at bounding box center [299, 105] width 357 height 70
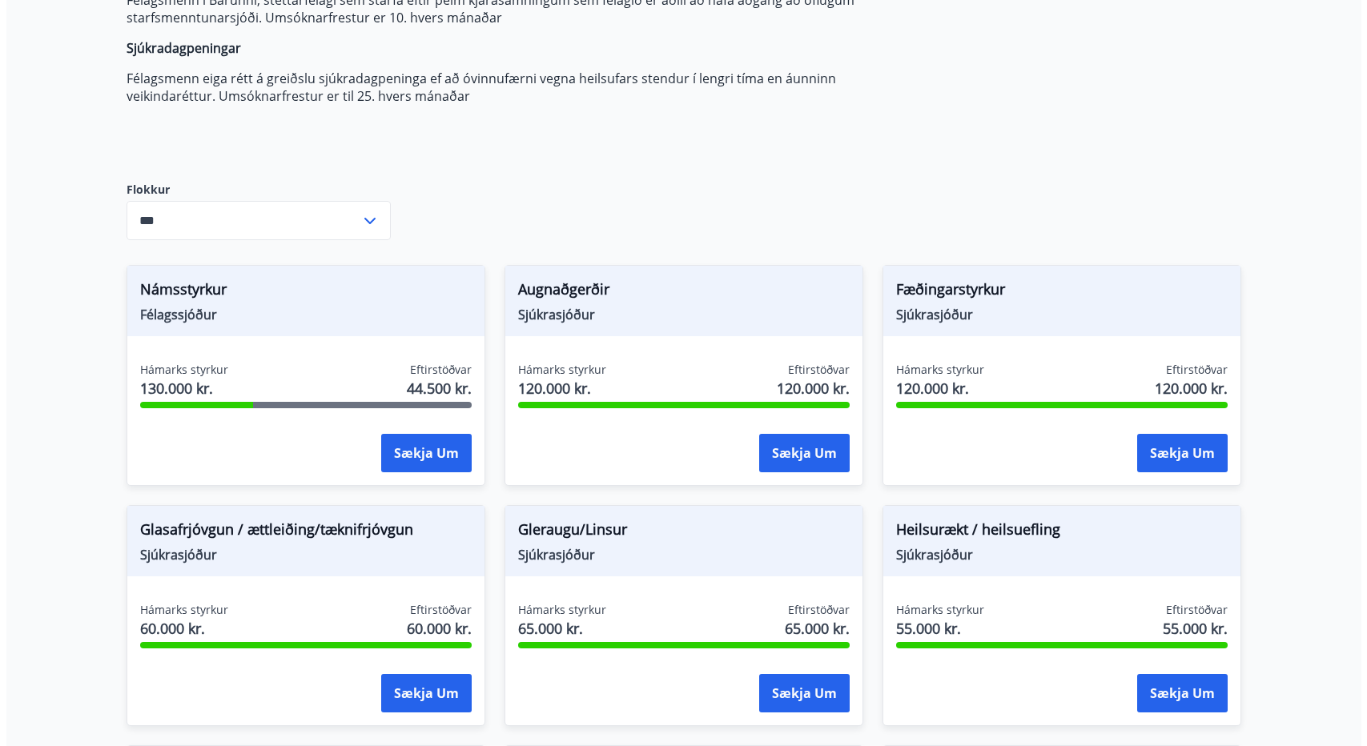
scroll to position [400, 0]
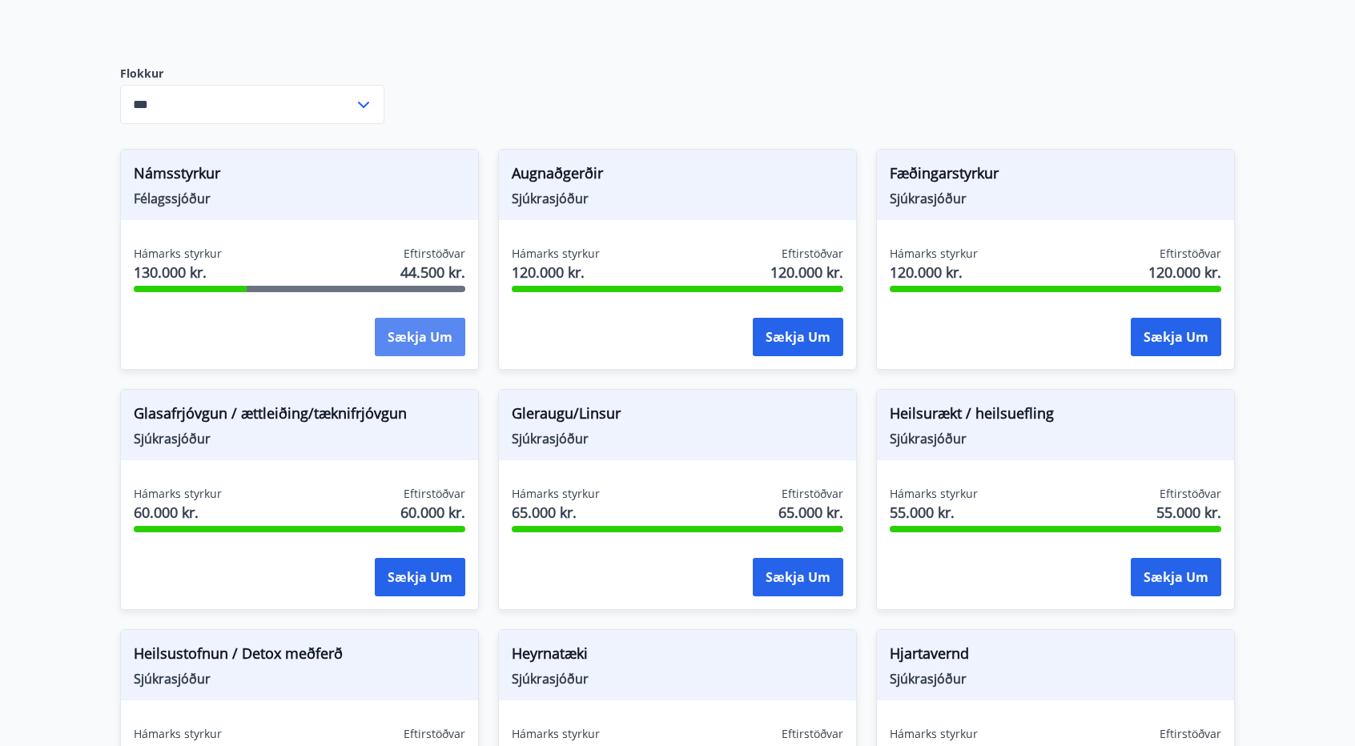
click at [410, 328] on button "Sækja um" at bounding box center [420, 337] width 91 height 38
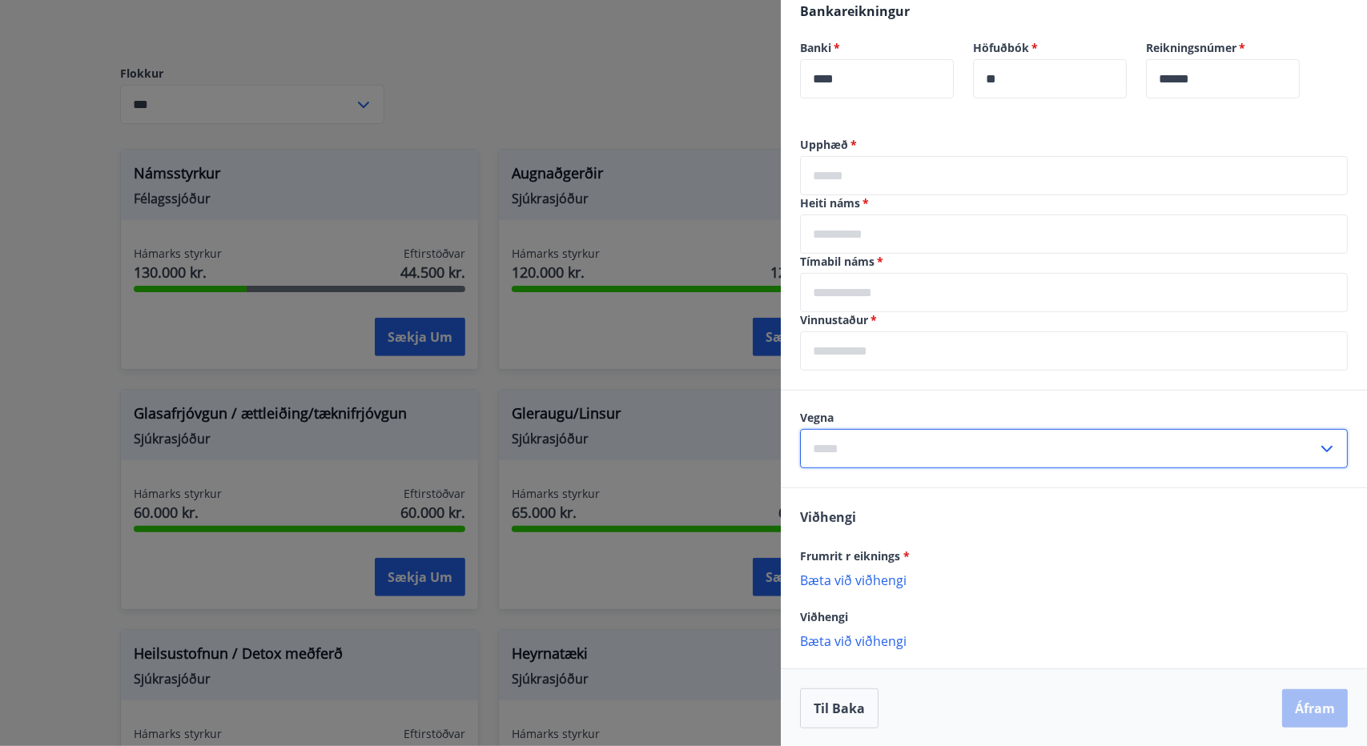
click at [1024, 441] on input "text" at bounding box center [1058, 448] width 517 height 39
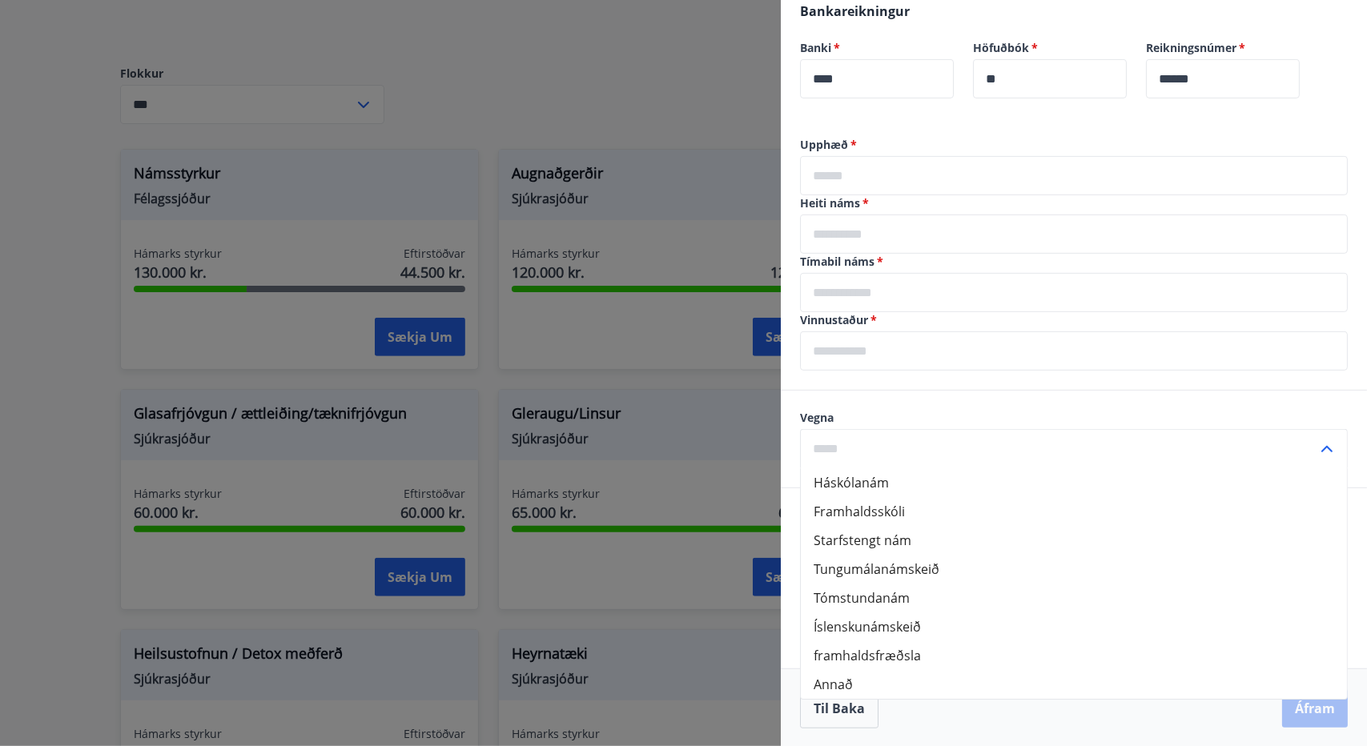
click at [750, 408] on div at bounding box center [683, 373] width 1367 height 746
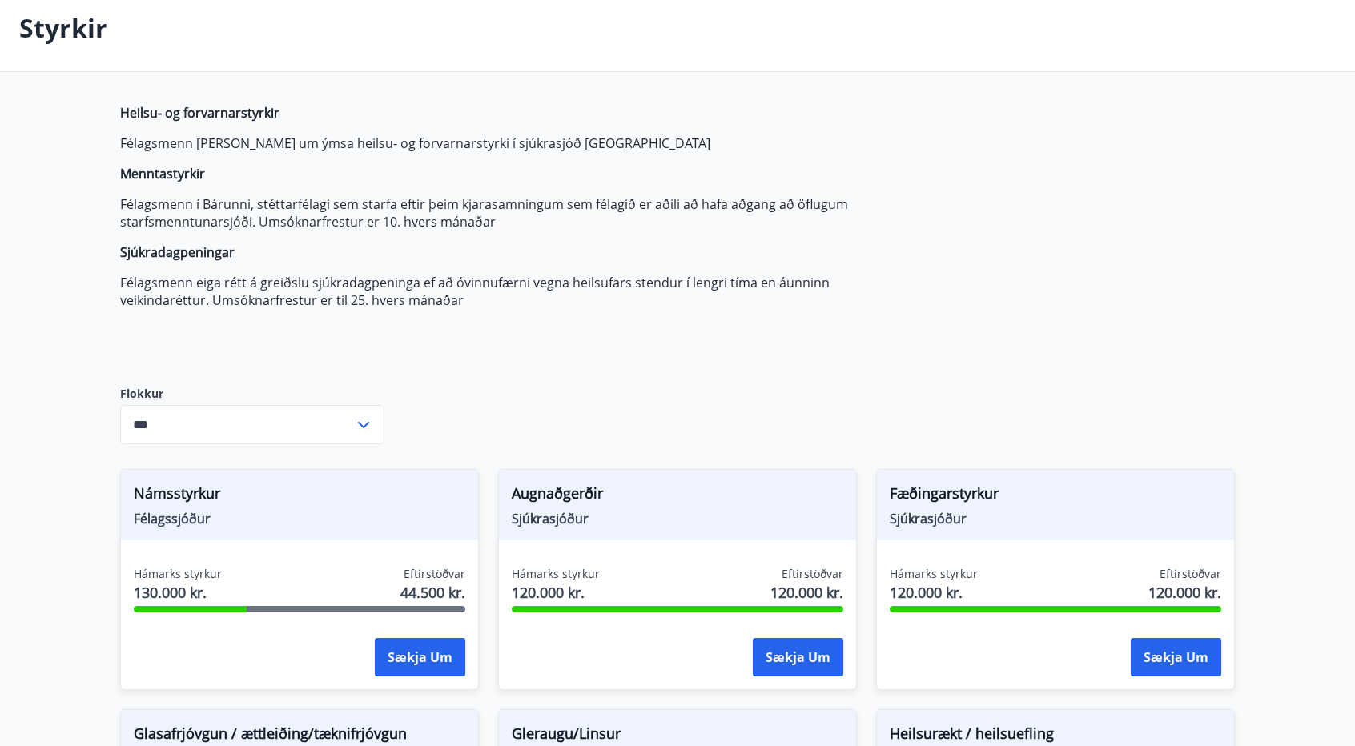
scroll to position [0, 0]
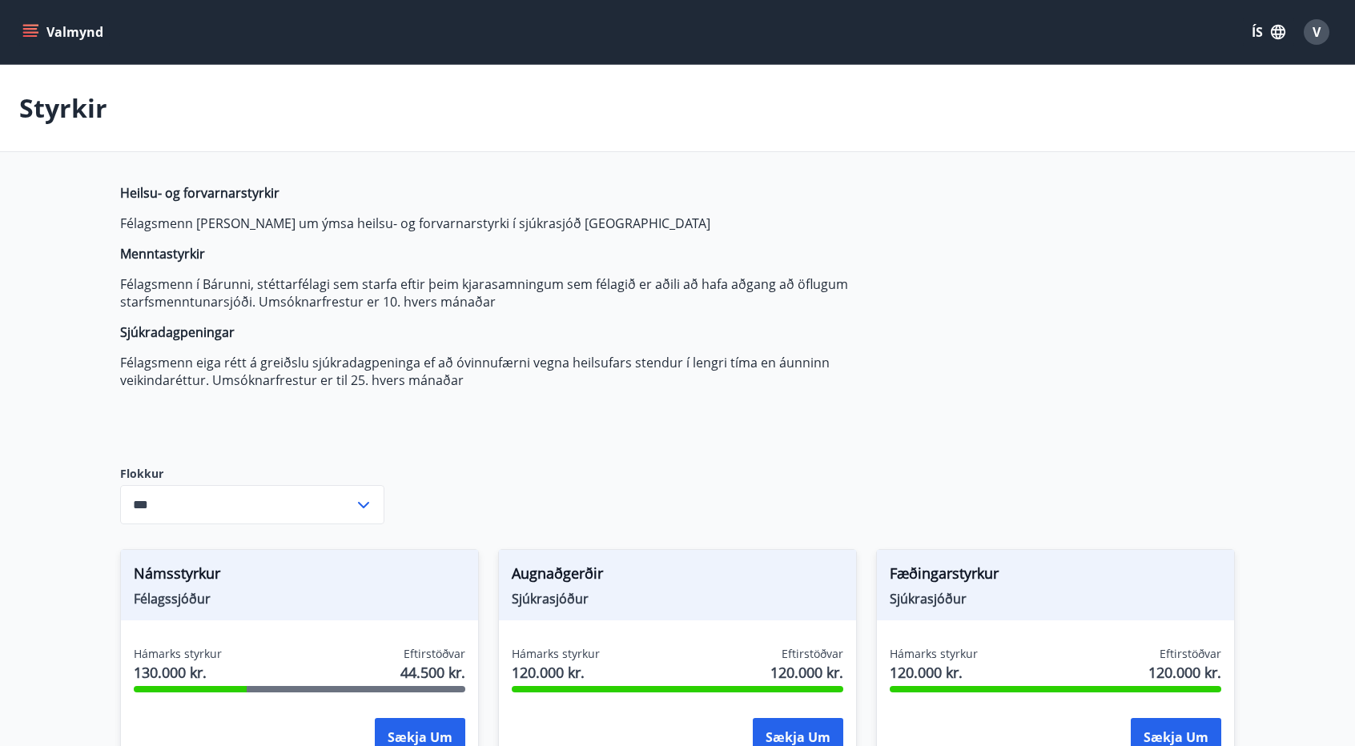
click at [343, 502] on input "***" at bounding box center [237, 504] width 234 height 39
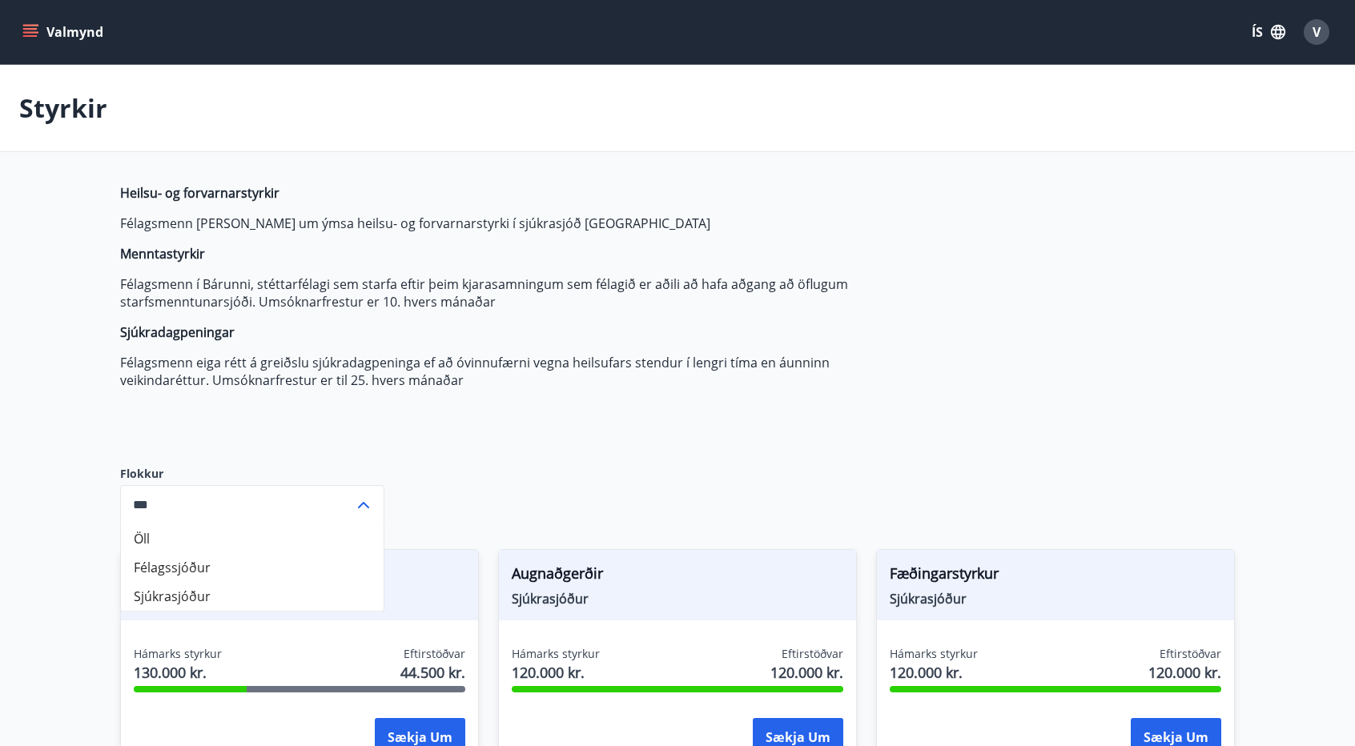
click at [573, 430] on div "Heilsu- og forvarnarstyrkir Félagsmenn [PERSON_NAME] um ýmsa heilsu- og forvarn…" at bounding box center [498, 312] width 756 height 256
click at [634, 417] on div "Heilsu- og forvarnarstyrkir Félagsmenn [PERSON_NAME] um ýmsa heilsu- og forvarn…" at bounding box center [498, 312] width 756 height 256
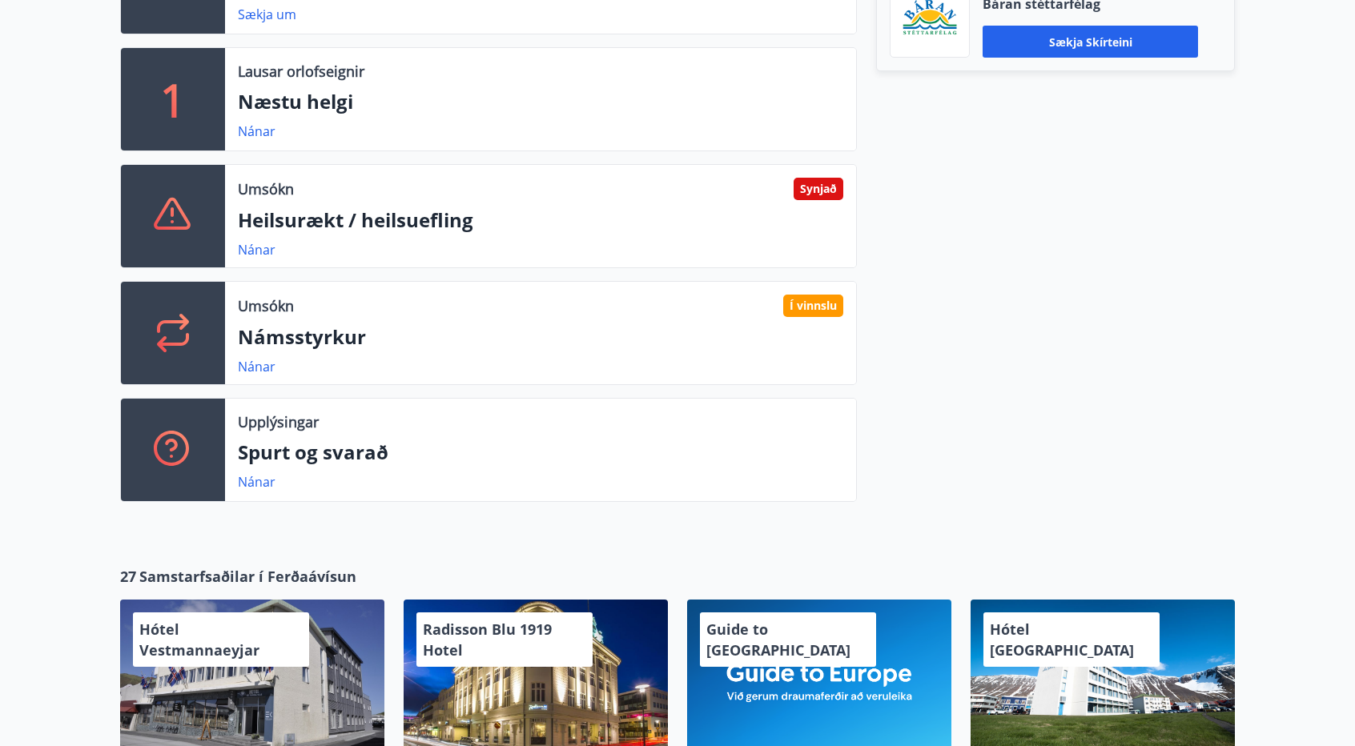
scroll to position [561, 0]
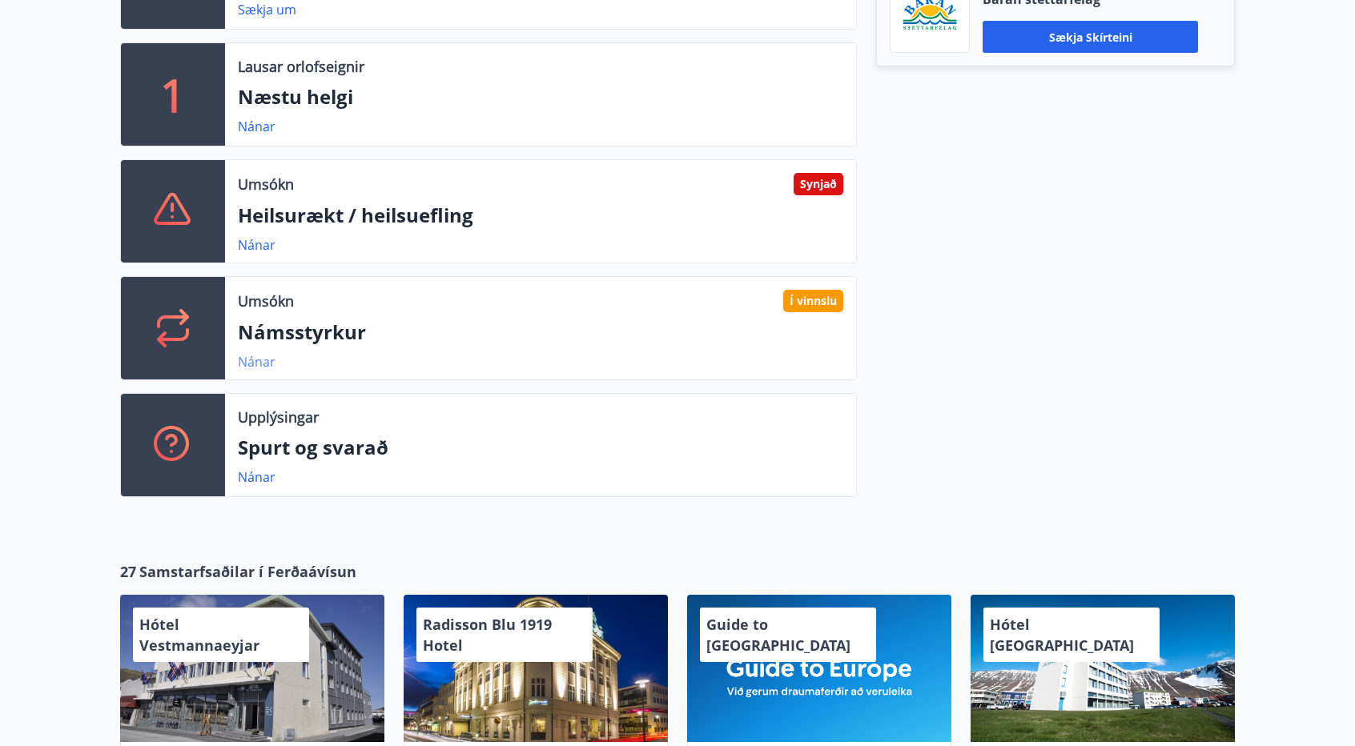
click at [255, 363] on link "Nánar" at bounding box center [257, 362] width 38 height 18
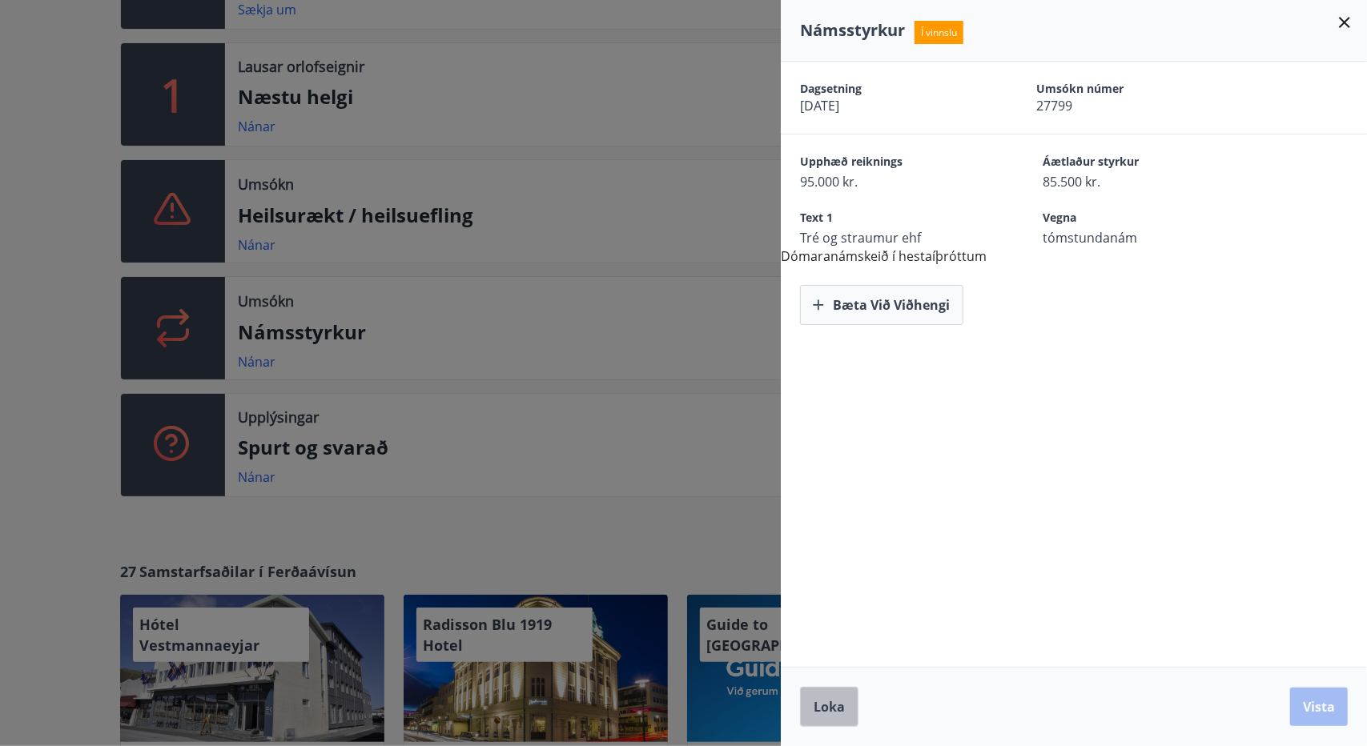
click at [842, 715] on span "Loka" at bounding box center [829, 707] width 31 height 18
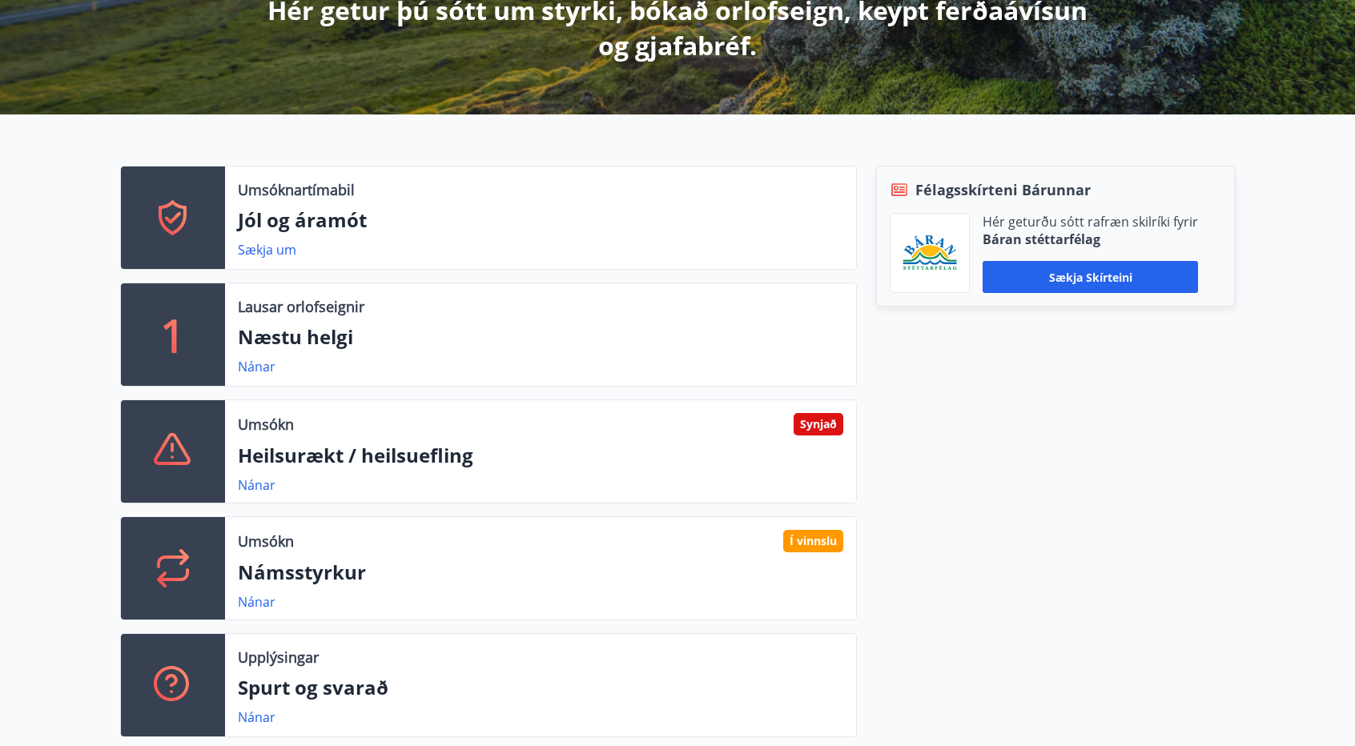
scroll to position [400, 0]
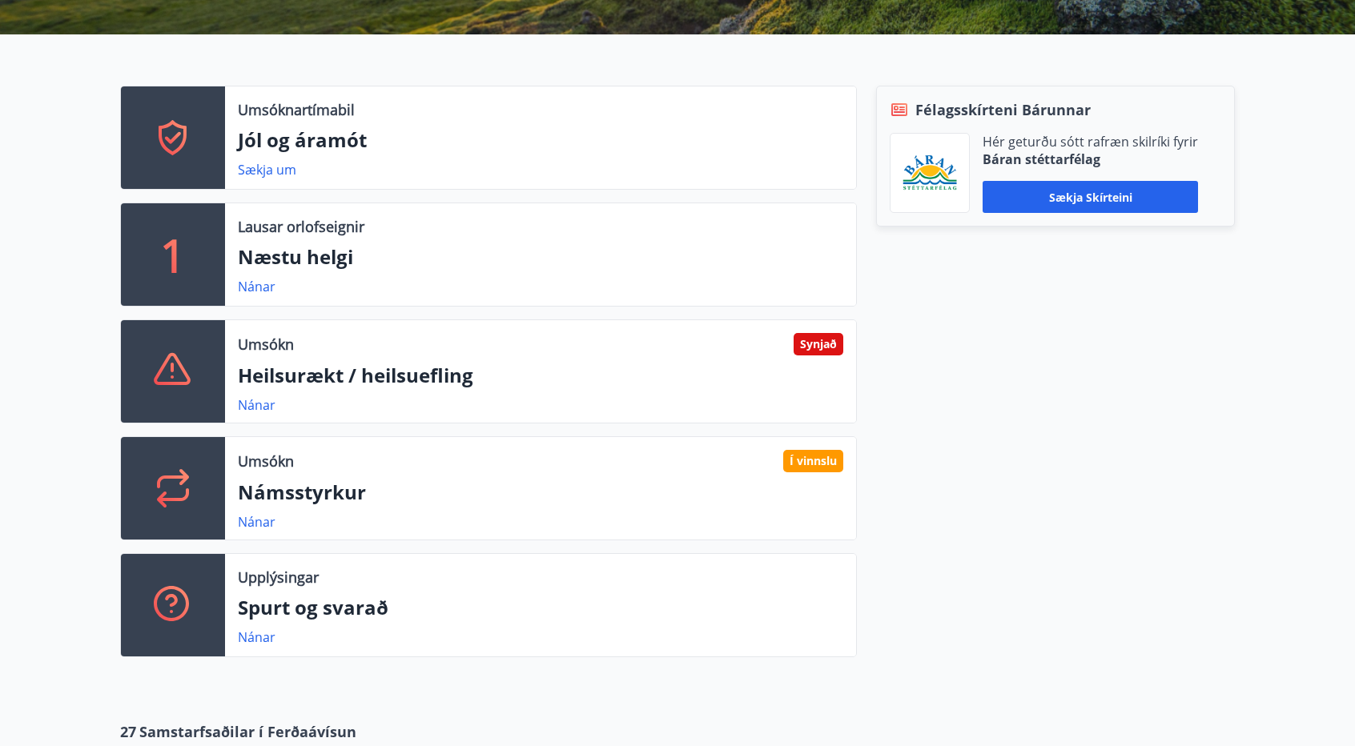
click at [171, 588] on icon at bounding box center [171, 603] width 35 height 35
click at [261, 641] on link "Nánar" at bounding box center [257, 638] width 38 height 18
